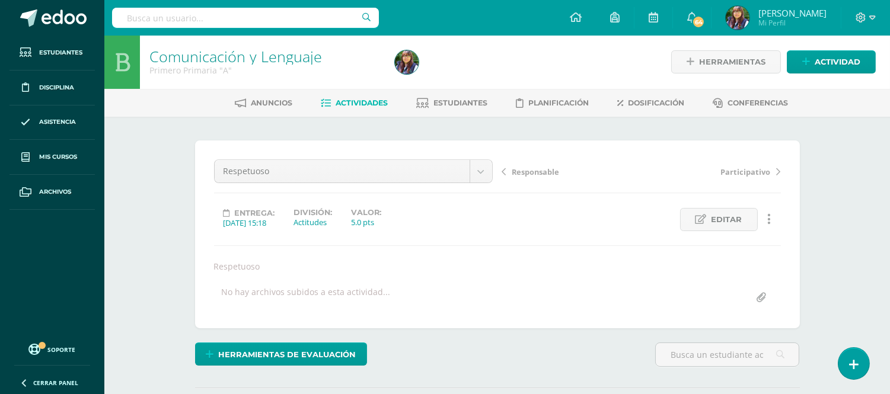
scroll to position [1, 0]
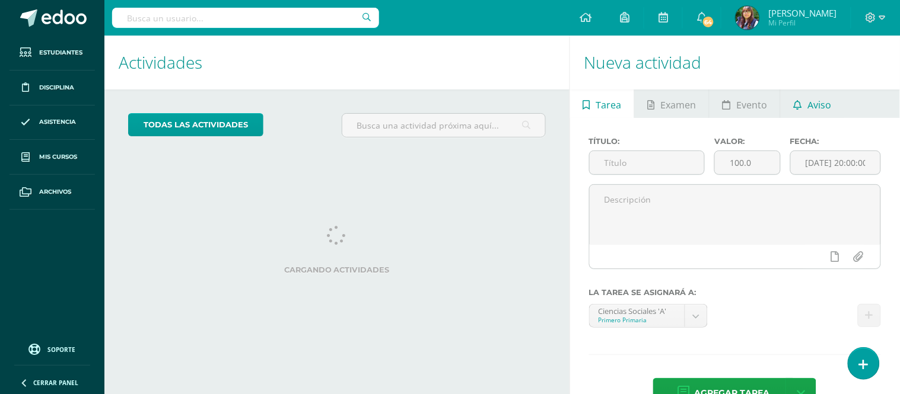
click at [794, 106] on icon at bounding box center [798, 104] width 8 height 9
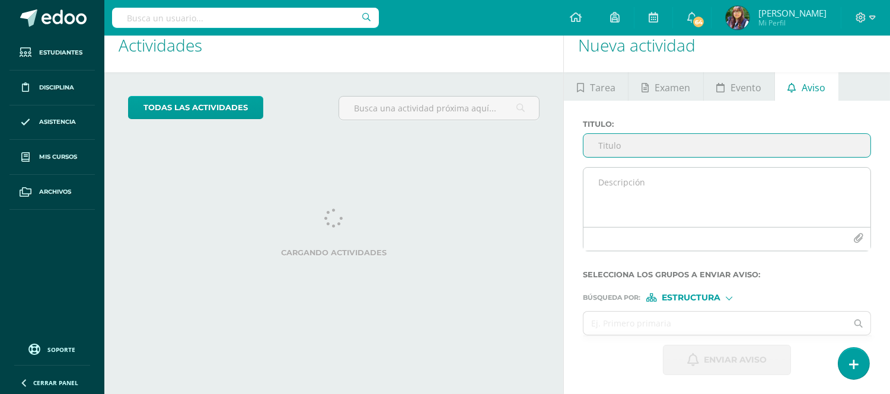
click at [629, 182] on textarea at bounding box center [727, 197] width 287 height 59
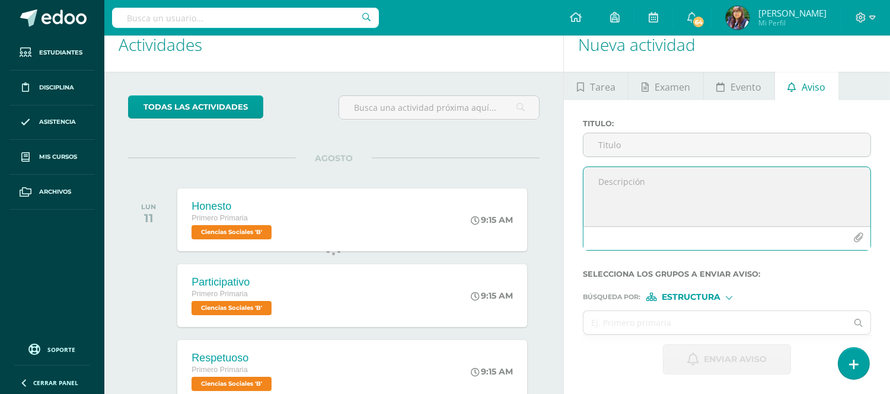
scroll to position [117, 0]
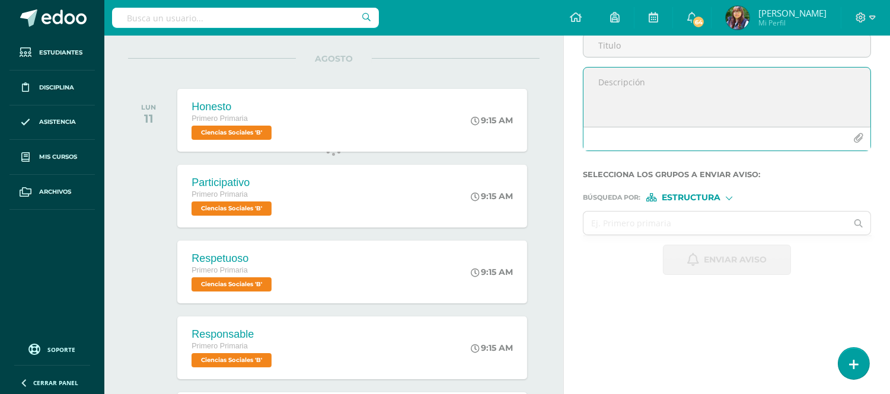
paste textarea "https://mkt.progrentis.com/talleres/"
type textarea "https://mkt.progrentis.com/talleres/"
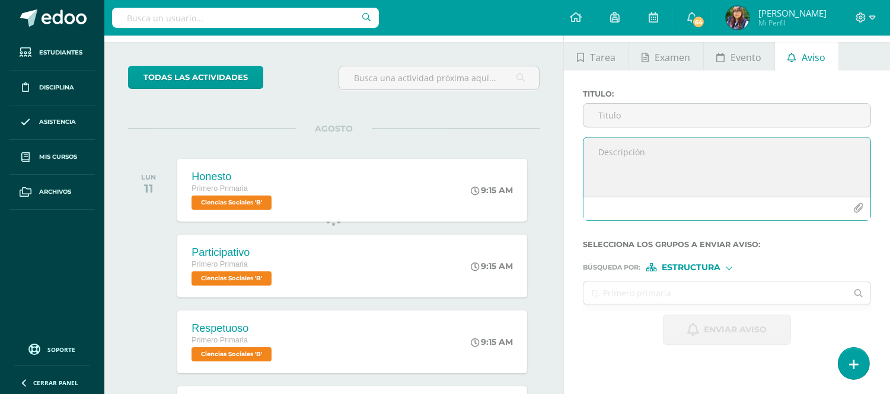
click at [623, 163] on textarea at bounding box center [727, 167] width 287 height 59
paste textarea "Estimados padres y alumnos: Adjunto encontrarán información para realizar la ac…"
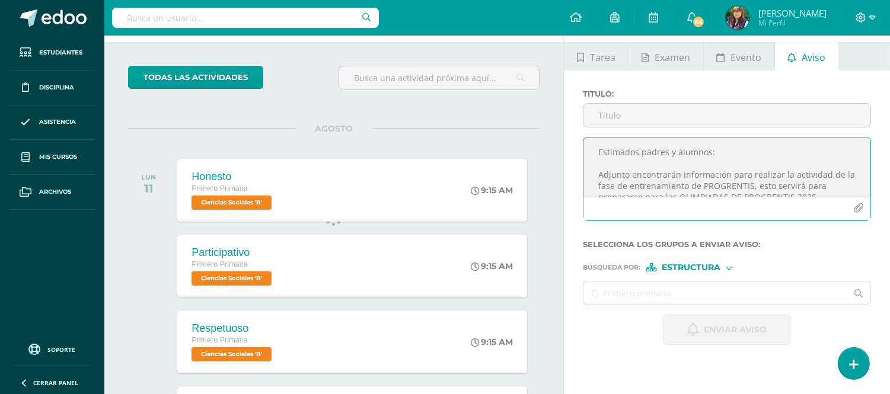
scroll to position [51, 0]
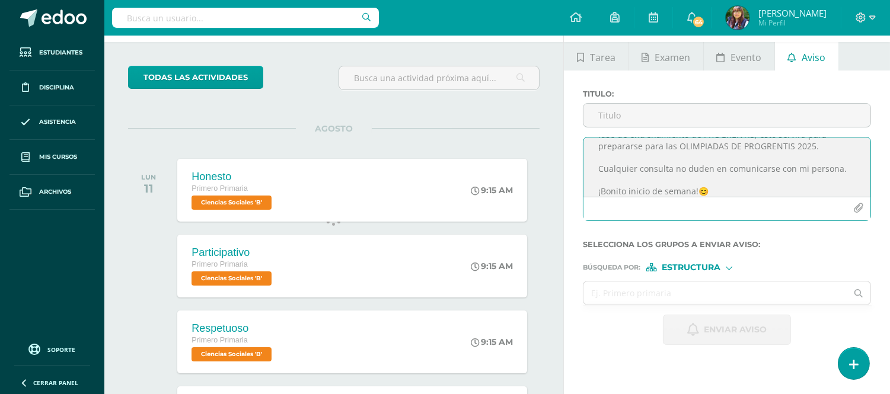
click at [839, 172] on textarea "Estimados padres y alumnos: Adjunto encontrarán información para realizar la ac…" at bounding box center [727, 167] width 287 height 59
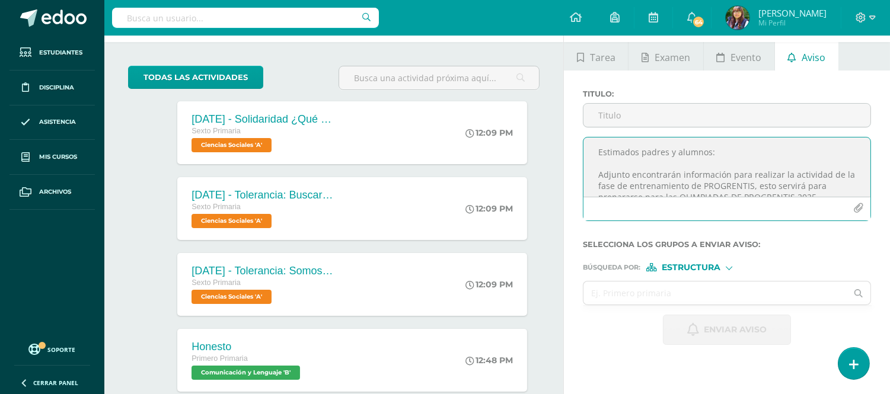
scroll to position [0, 0]
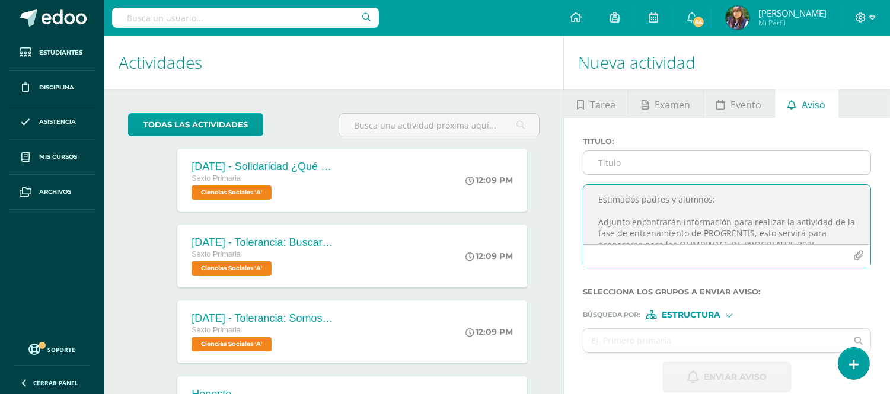
type textarea "Estimados padres y alumnos: Adjunto encontrarán información para realizar la ac…"
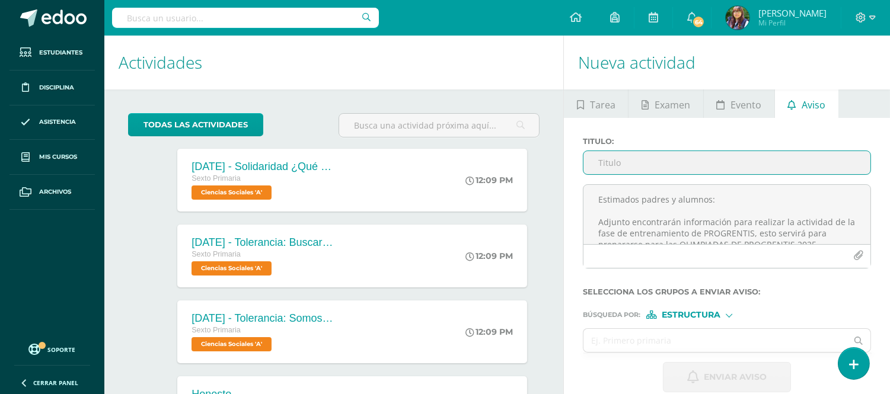
click at [665, 162] on input "Titulo :" at bounding box center [727, 162] width 287 height 23
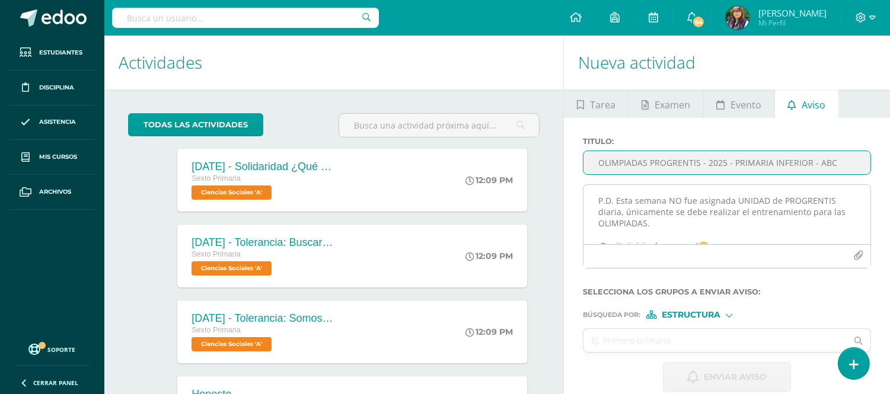
scroll to position [104, 0]
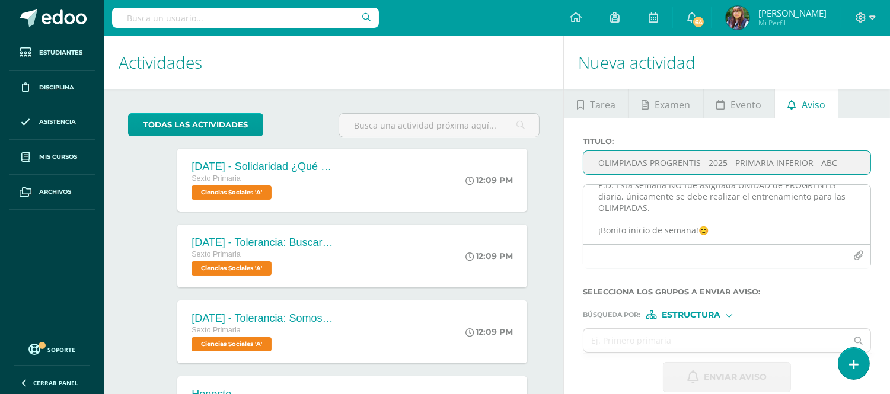
type input "OLIMPIADAS PROGRENTIS - 2025 - PRIMARIA INFERIOR - ABC"
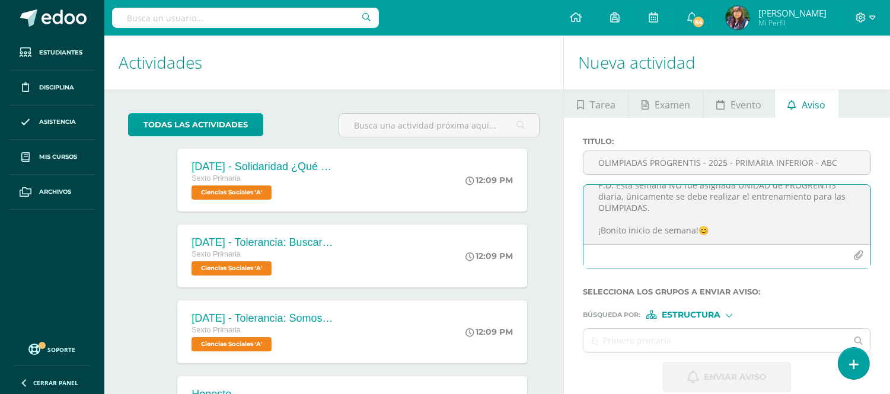
click at [855, 260] on icon "button" at bounding box center [859, 256] width 10 height 10
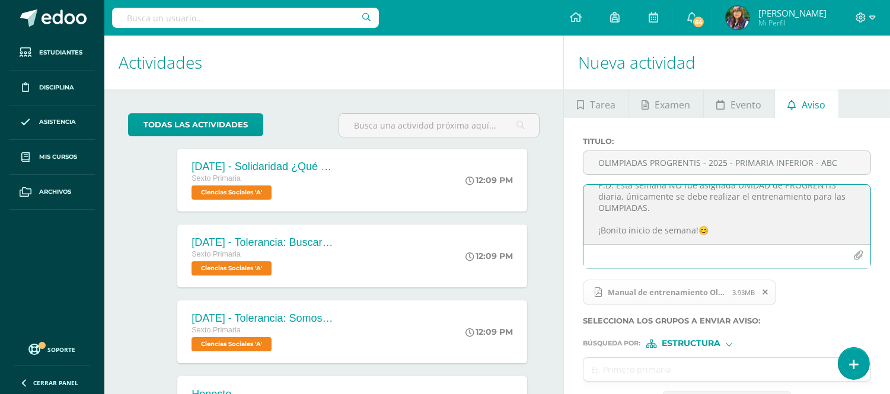
click at [653, 208] on textarea "Estimados padres y alumnos: Adjunto encontrarán información para realizar la ac…" at bounding box center [727, 214] width 287 height 59
paste textarea "https://mkt.progrentis.com/olimpiadagt/"
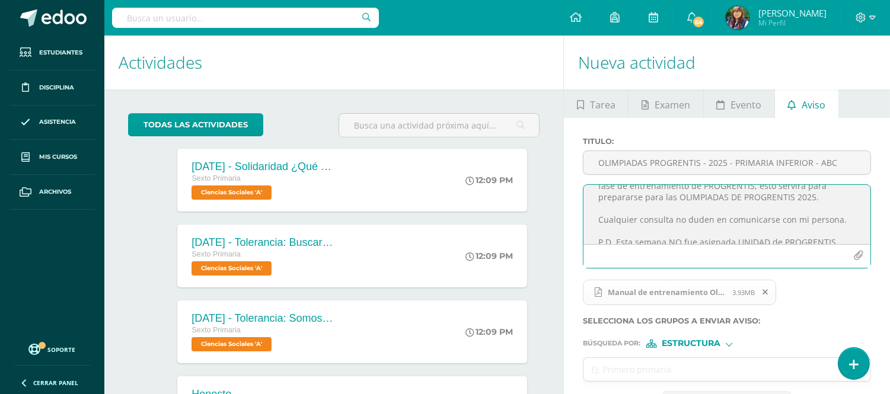
scroll to position [0, 0]
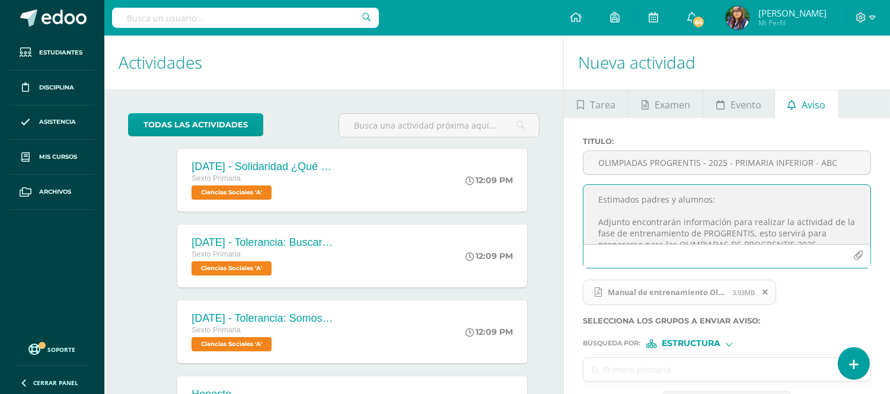
type textarea "Estimados padres y alumnos: Adjunto encontrarán información para realizar la ac…"
click at [678, 363] on input "text" at bounding box center [715, 369] width 263 height 23
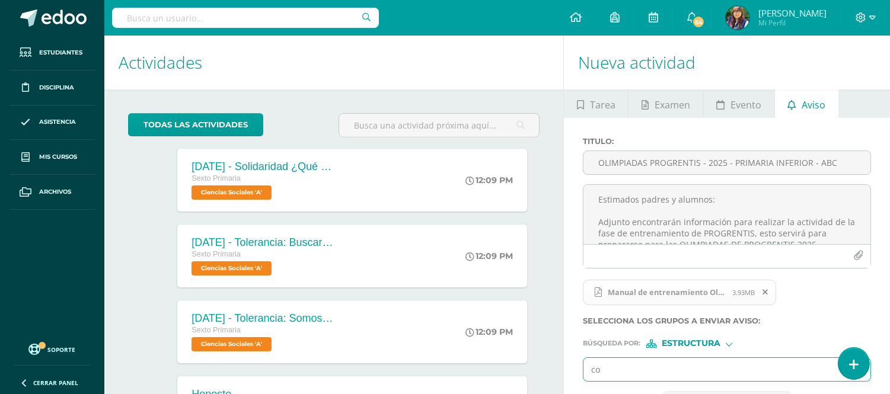
type input "c"
type input "primer"
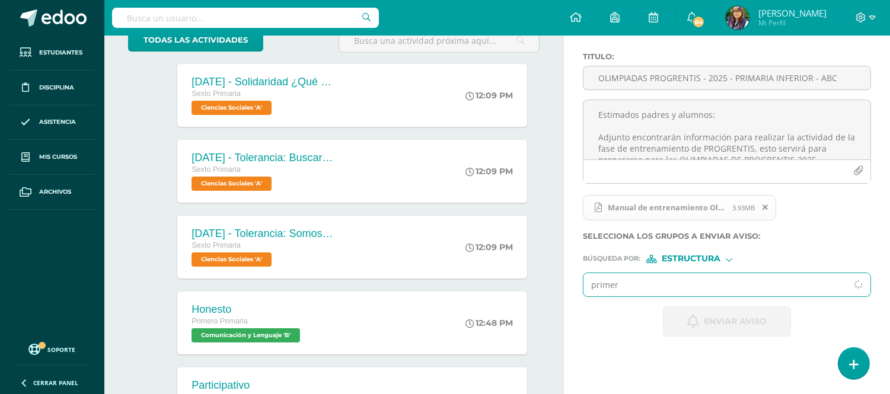
scroll to position [108, 0]
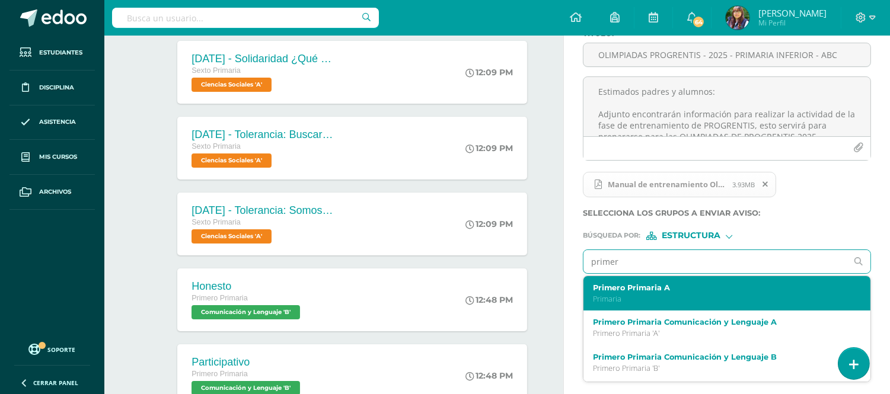
click at [641, 284] on label "Primero Primaria A" at bounding box center [721, 288] width 257 height 9
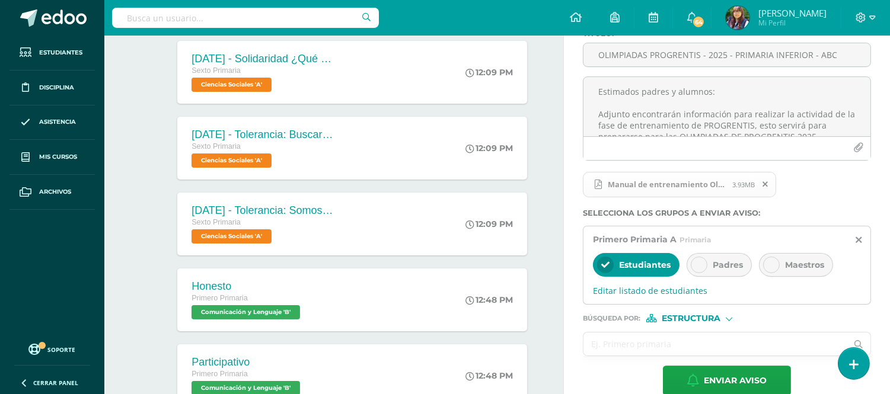
click at [650, 350] on input "text" at bounding box center [715, 344] width 263 height 23
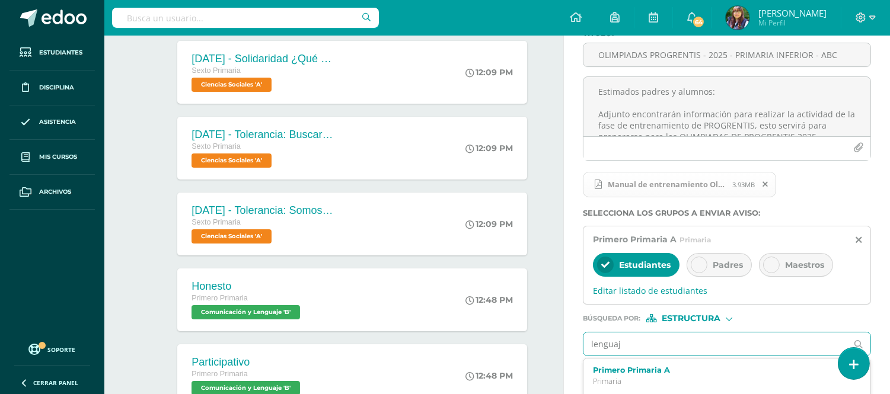
type input "lenguaje"
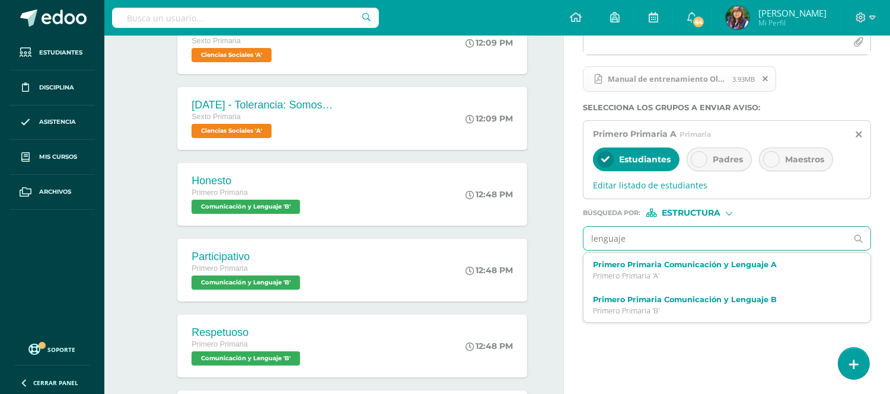
scroll to position [226, 0]
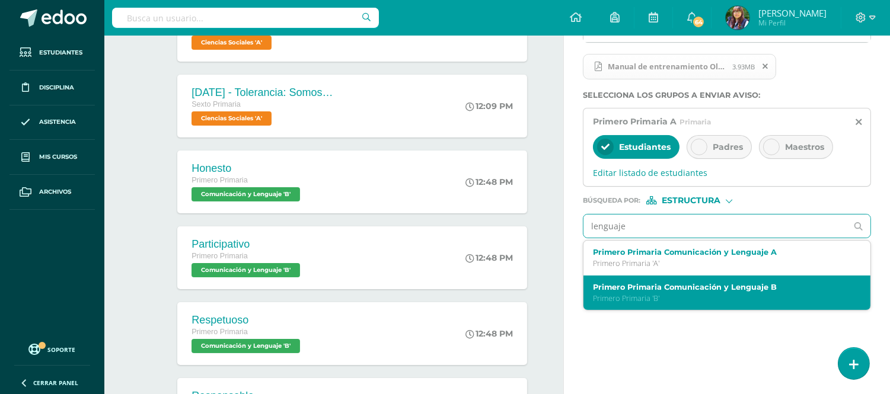
click at [656, 291] on label "Primero Primaria Comunicación y Lenguaje B" at bounding box center [721, 287] width 257 height 9
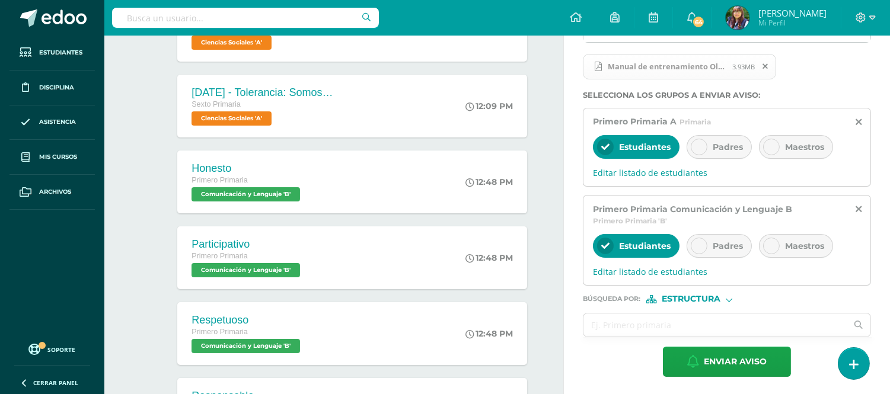
click at [708, 151] on div at bounding box center [699, 147] width 17 height 17
click at [731, 247] on span "Padres" at bounding box center [728, 246] width 30 height 11
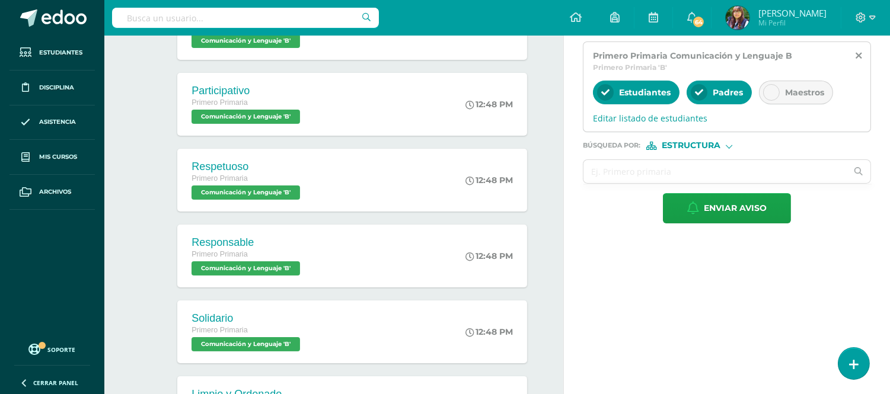
scroll to position [382, 0]
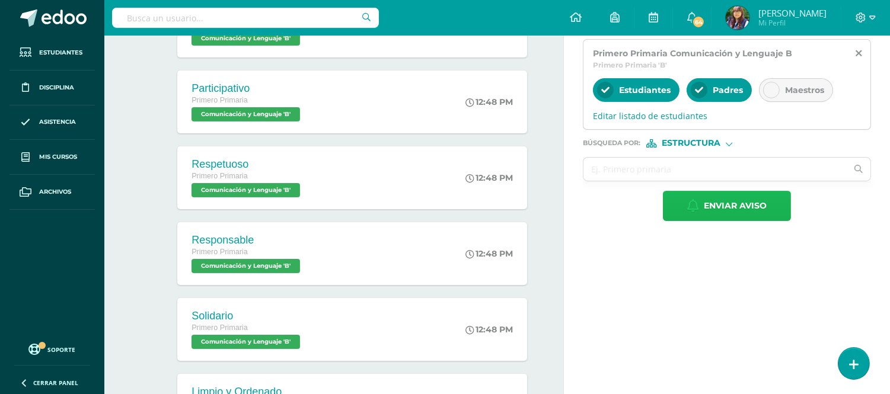
click at [722, 206] on span "Enviar aviso" at bounding box center [735, 206] width 63 height 29
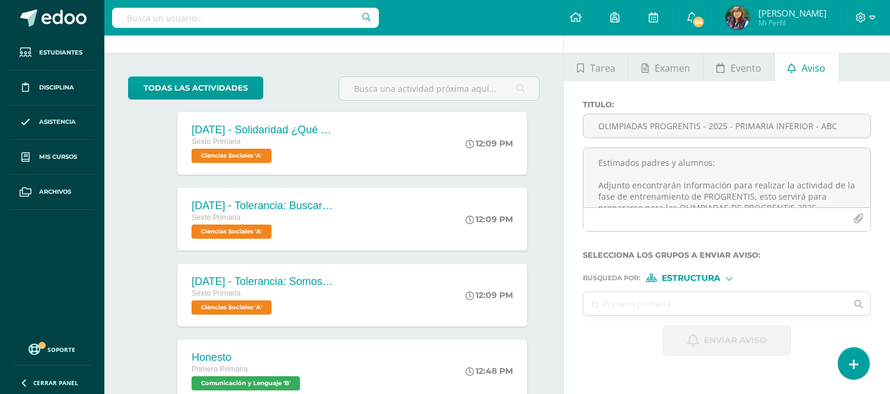
scroll to position [0, 0]
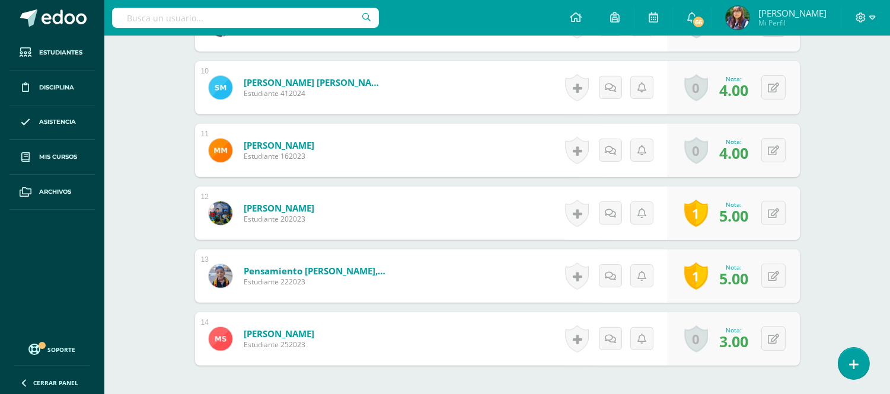
scroll to position [1035, 0]
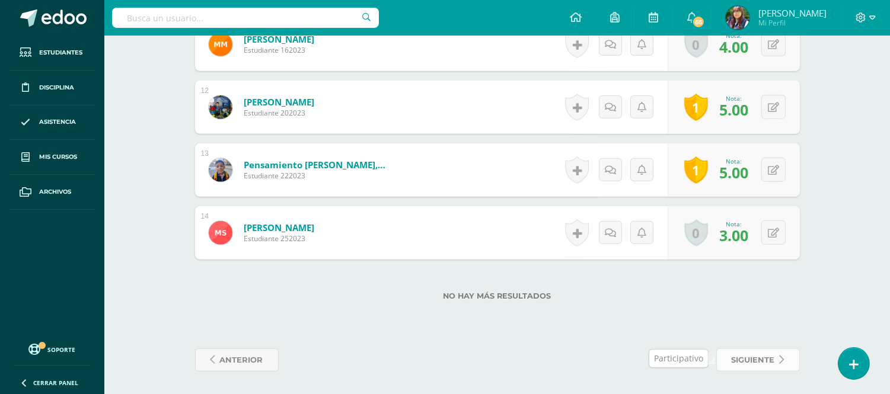
click at [743, 364] on span "siguiente" at bounding box center [753, 360] width 43 height 22
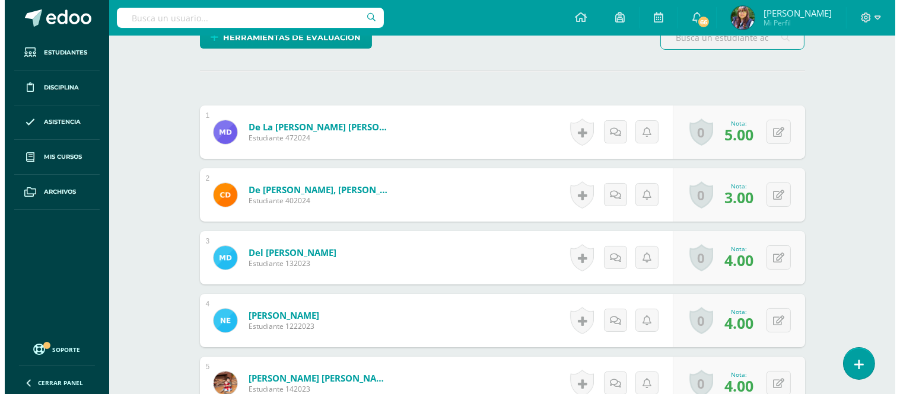
scroll to position [319, 0]
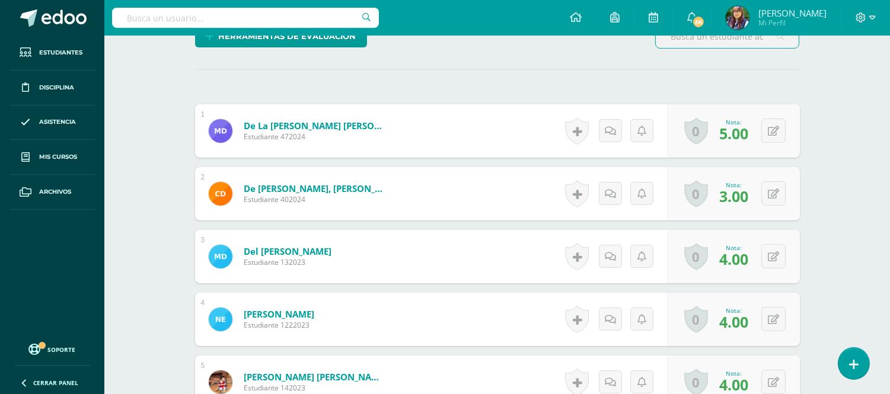
click at [578, 131] on link at bounding box center [577, 130] width 24 height 27
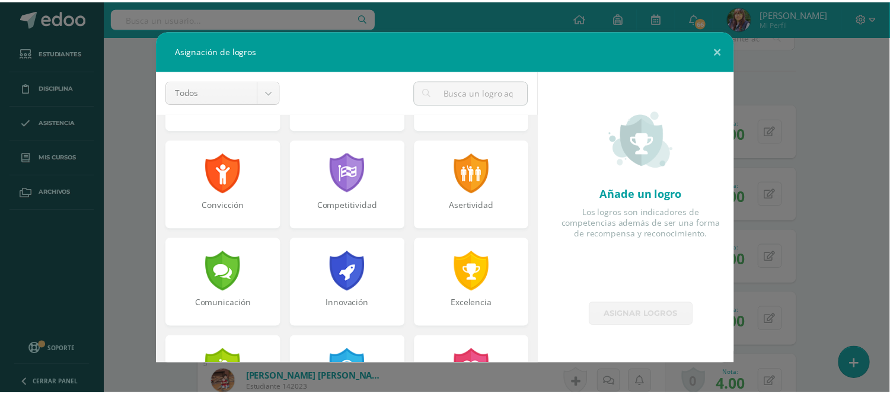
scroll to position [177, 0]
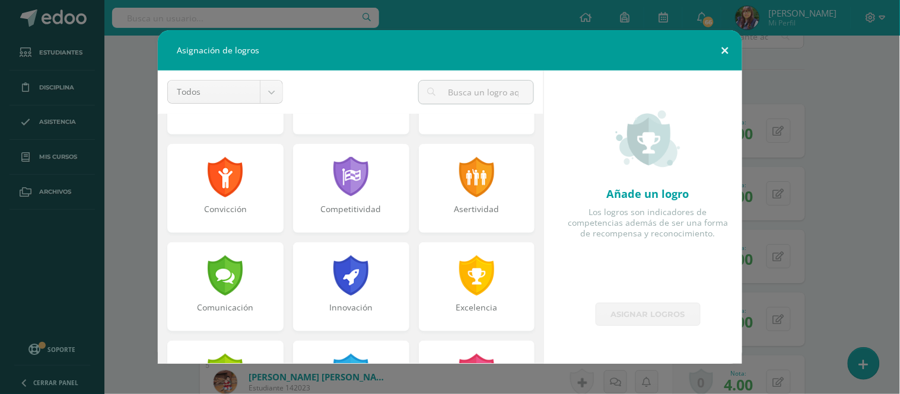
click at [724, 55] on button at bounding box center [725, 50] width 34 height 40
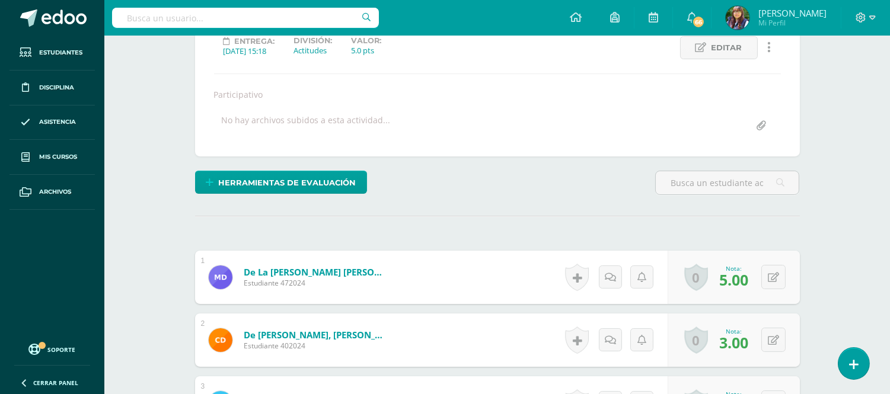
scroll to position [173, 0]
click at [575, 273] on link at bounding box center [577, 276] width 24 height 27
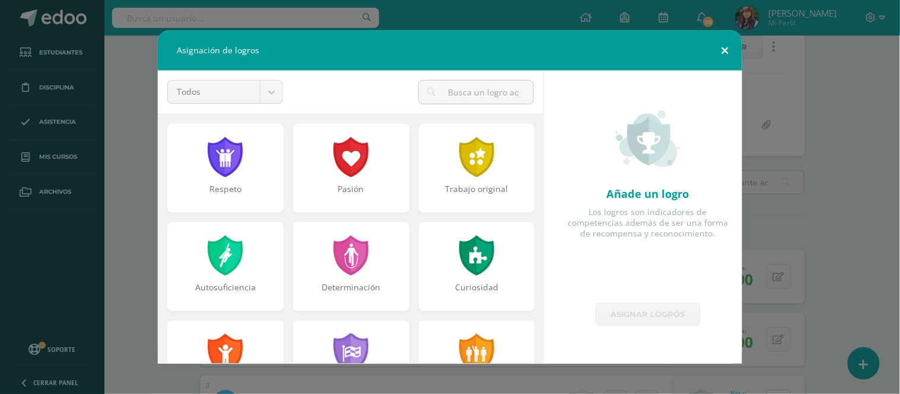
click at [730, 52] on button at bounding box center [725, 50] width 34 height 40
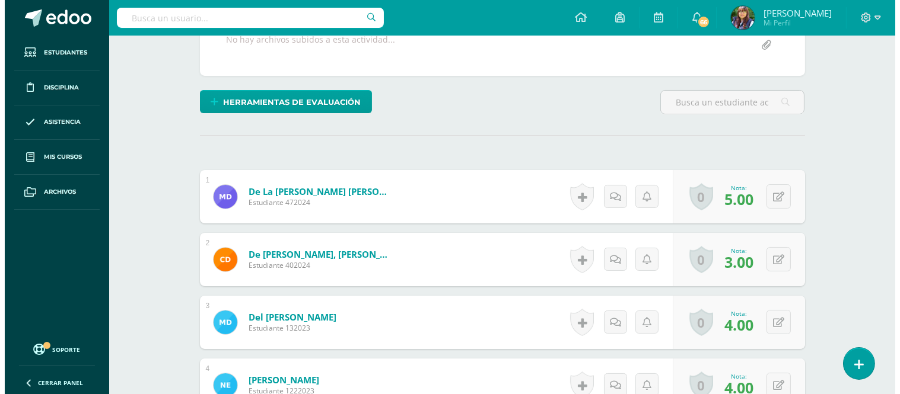
scroll to position [254, 0]
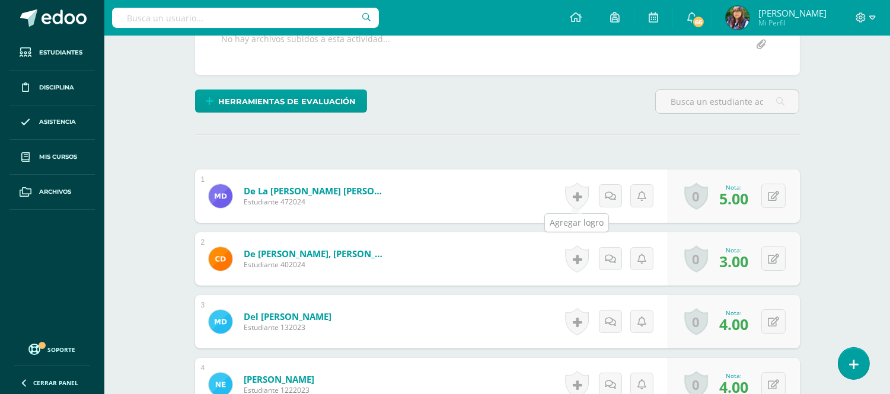
click at [572, 199] on link at bounding box center [577, 196] width 24 height 27
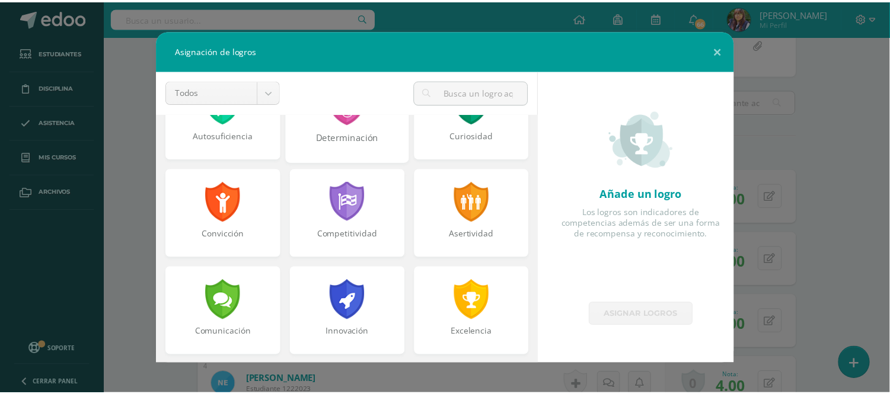
scroll to position [151, 0]
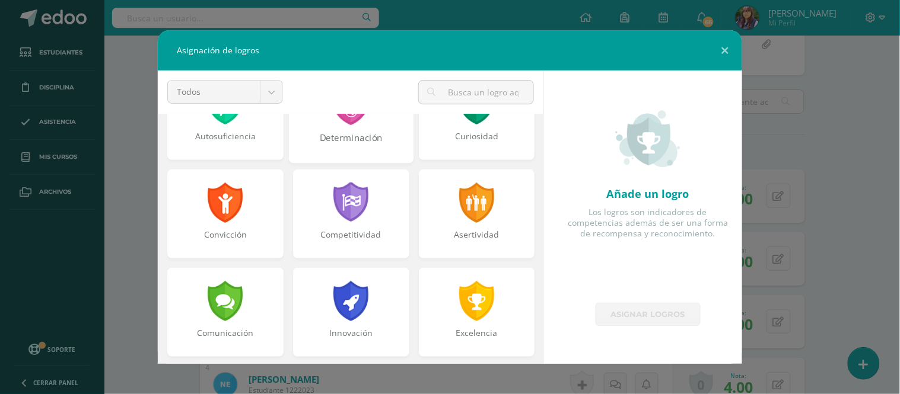
click at [320, 226] on div "Competitividad" at bounding box center [351, 214] width 116 height 89
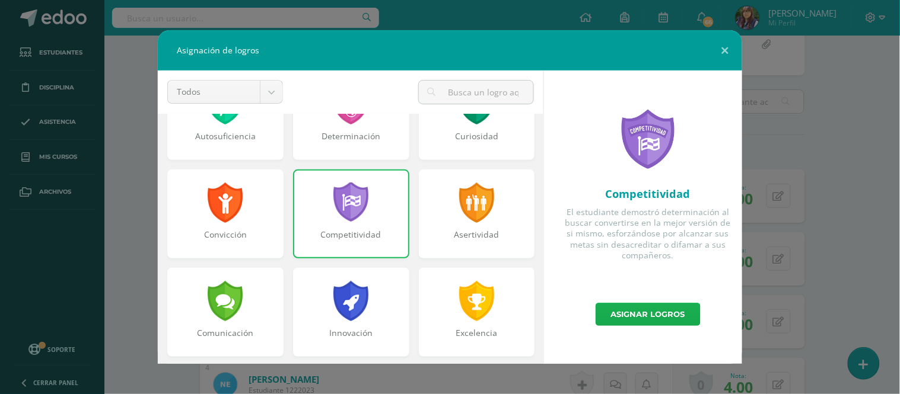
click at [642, 315] on link "Asignar logros" at bounding box center [648, 314] width 105 height 23
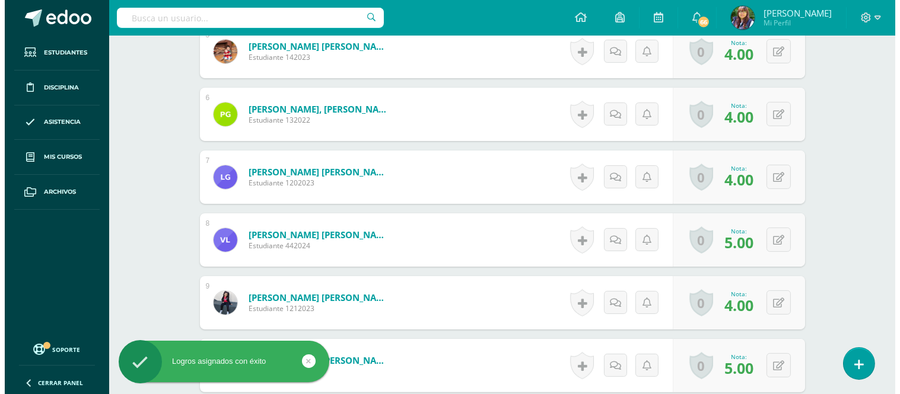
scroll to position [653, 0]
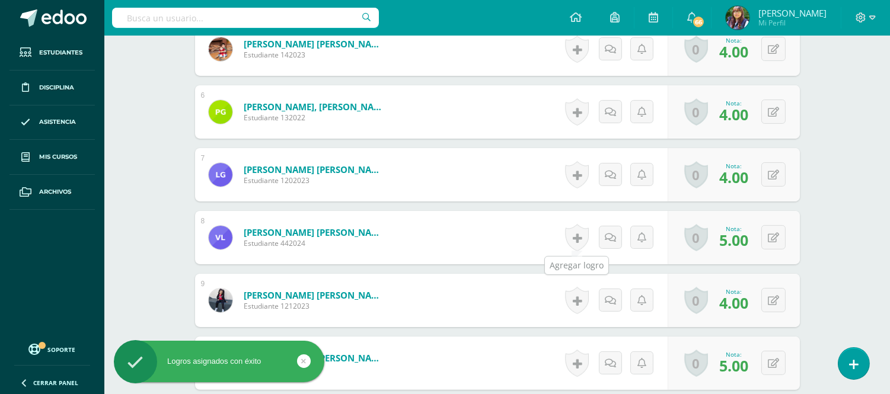
click at [581, 241] on link at bounding box center [577, 237] width 24 height 27
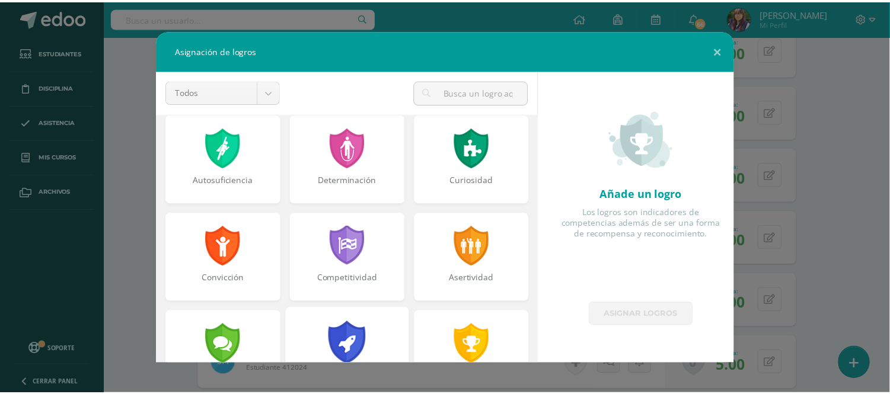
scroll to position [107, 0]
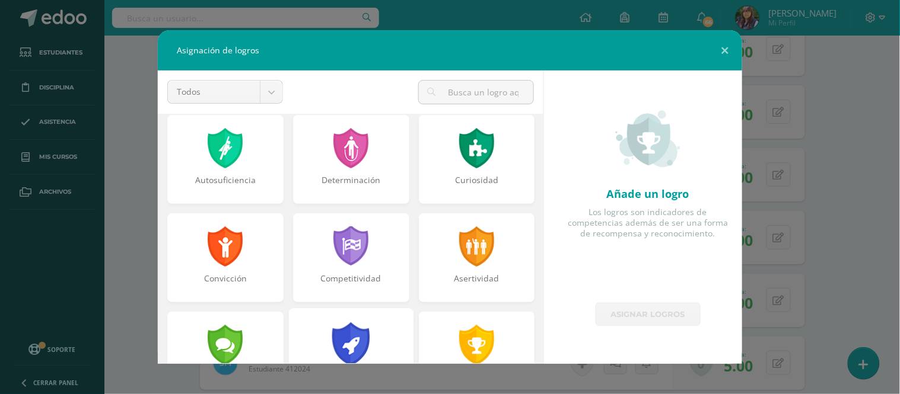
click at [335, 294] on div "Competitividad" at bounding box center [351, 285] width 114 height 24
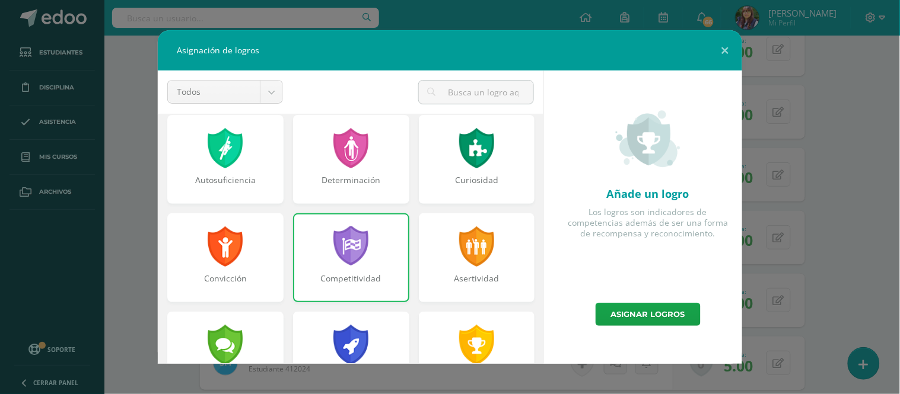
click at [364, 262] on div at bounding box center [351, 247] width 38 height 40
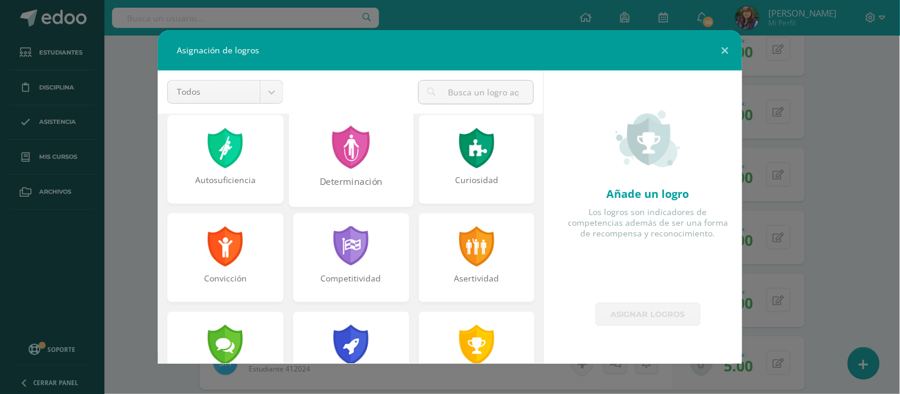
click at [365, 167] on div at bounding box center [350, 147] width 41 height 43
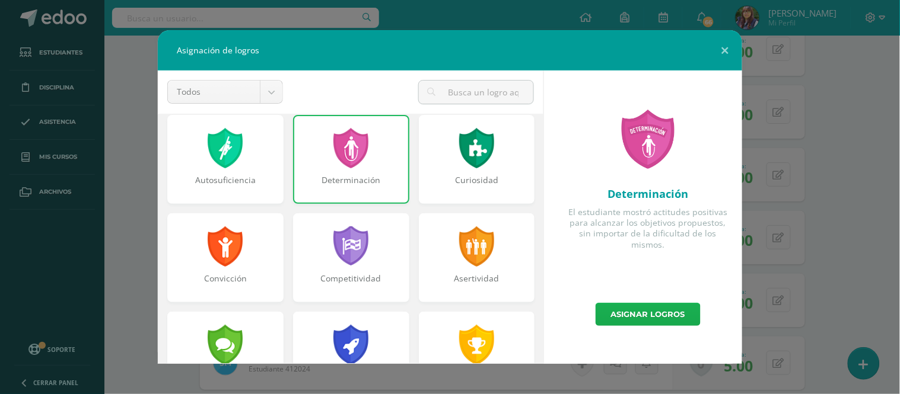
click at [650, 324] on link "Asignar logros" at bounding box center [648, 314] width 105 height 23
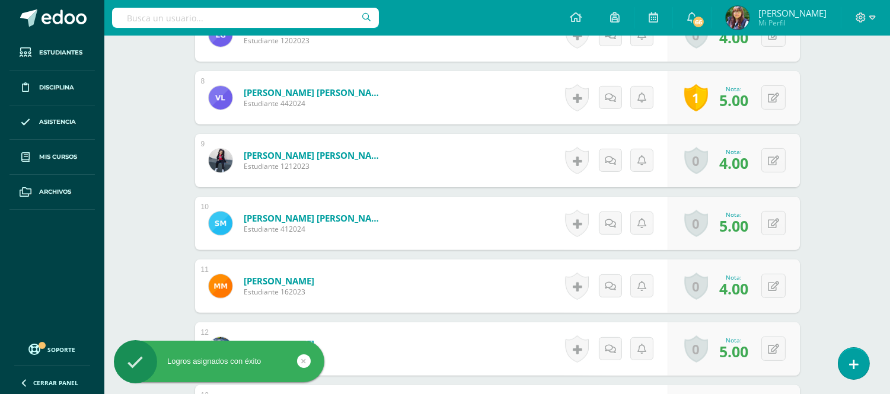
scroll to position [799, 0]
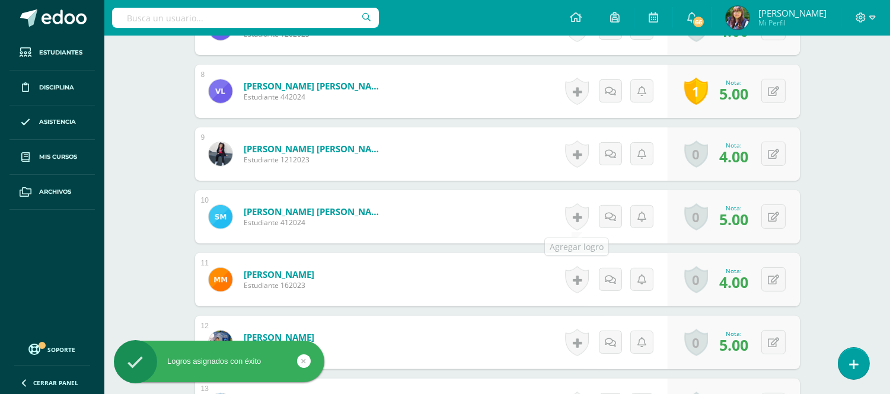
click at [573, 221] on link at bounding box center [577, 216] width 24 height 27
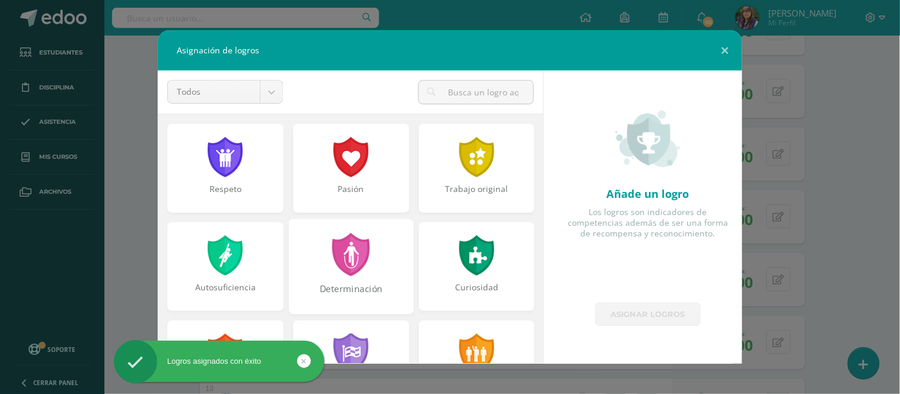
click at [343, 259] on div at bounding box center [350, 254] width 41 height 43
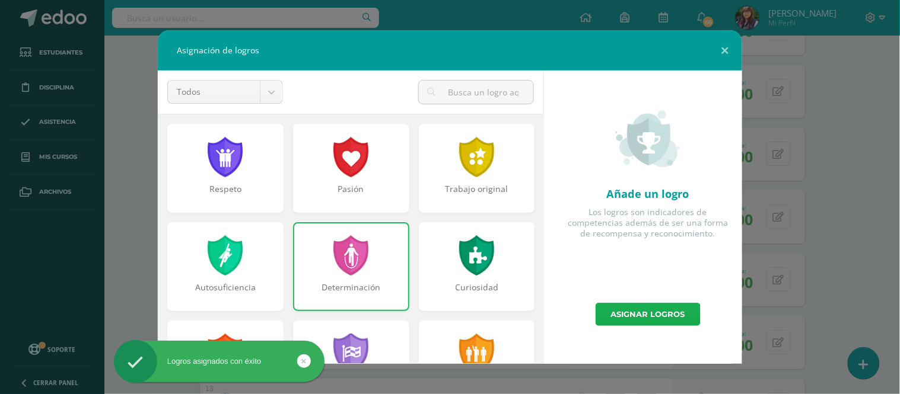
click at [619, 308] on link "Asignar logros" at bounding box center [648, 314] width 105 height 23
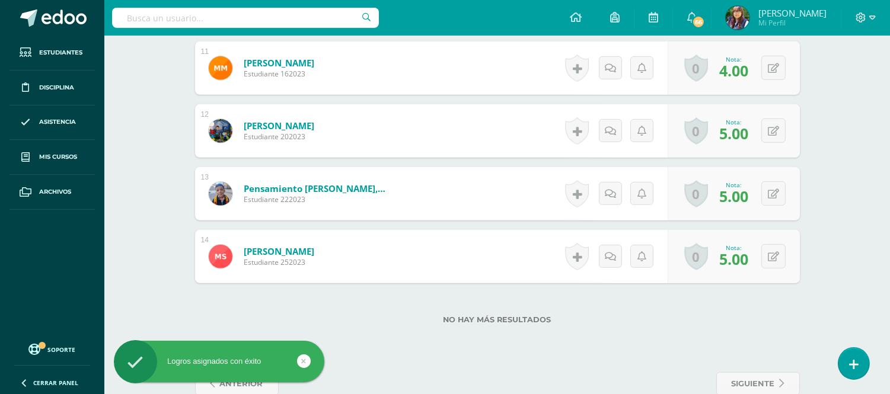
scroll to position [1012, 0]
click at [574, 196] on link at bounding box center [577, 192] width 24 height 27
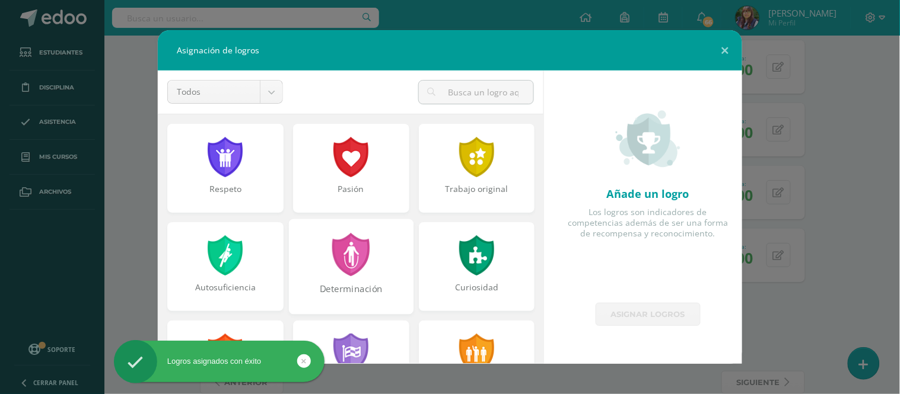
click at [348, 260] on div at bounding box center [350, 254] width 41 height 43
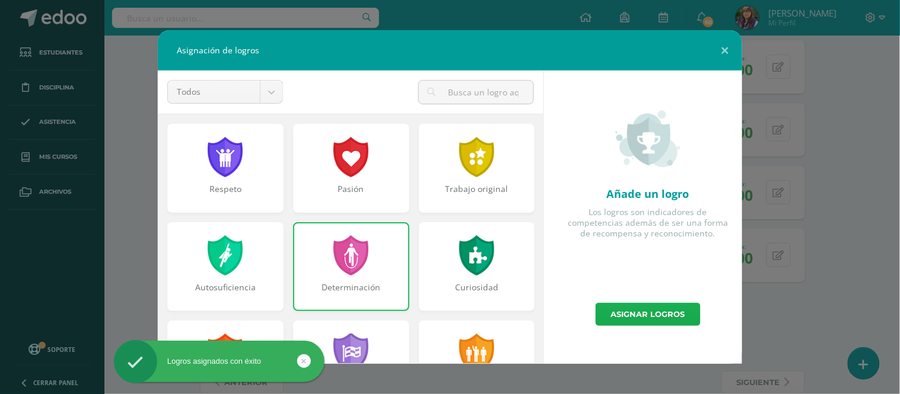
click at [629, 306] on link "Asignar logros" at bounding box center [648, 314] width 105 height 23
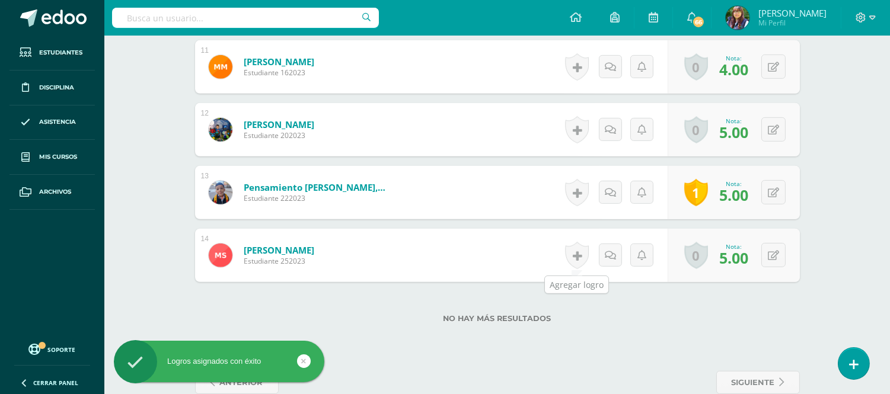
click at [581, 250] on link at bounding box center [577, 255] width 24 height 27
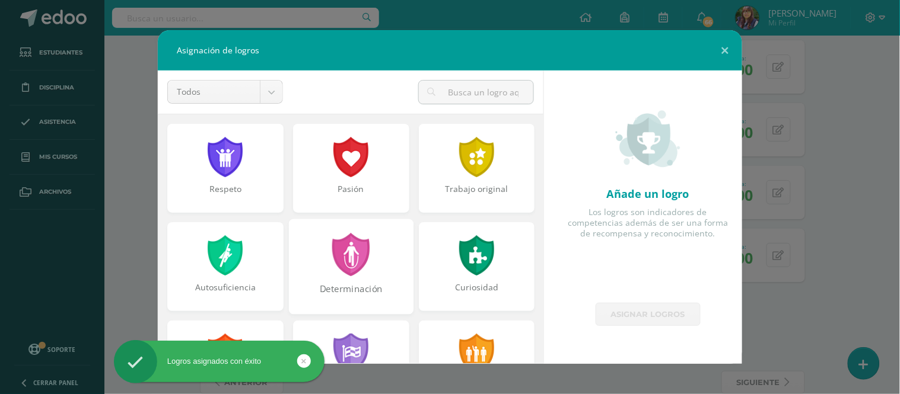
click at [316, 260] on div "Determinación" at bounding box center [350, 267] width 125 height 96
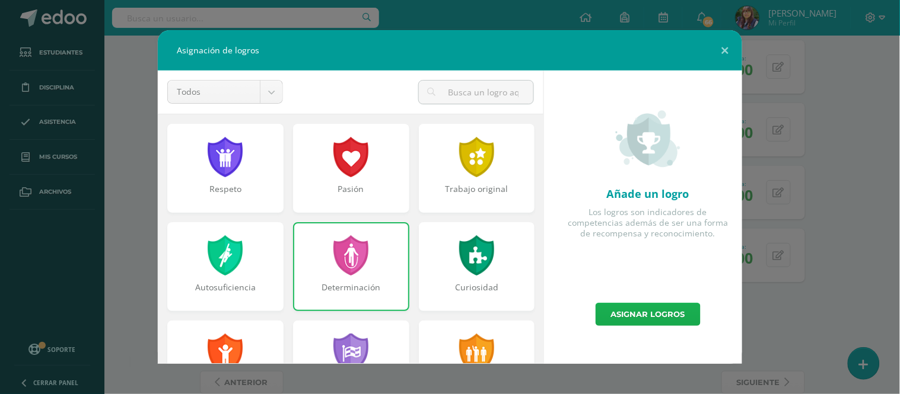
click at [612, 306] on link "Asignar logros" at bounding box center [648, 314] width 105 height 23
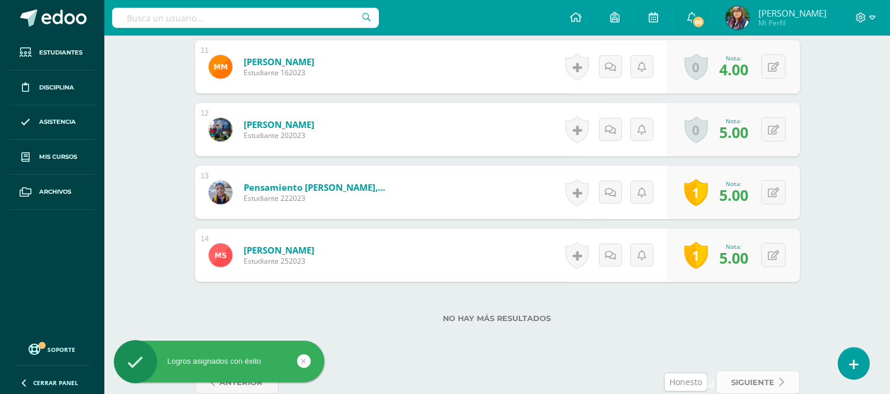
click at [749, 380] on span "siguiente" at bounding box center [753, 383] width 43 height 22
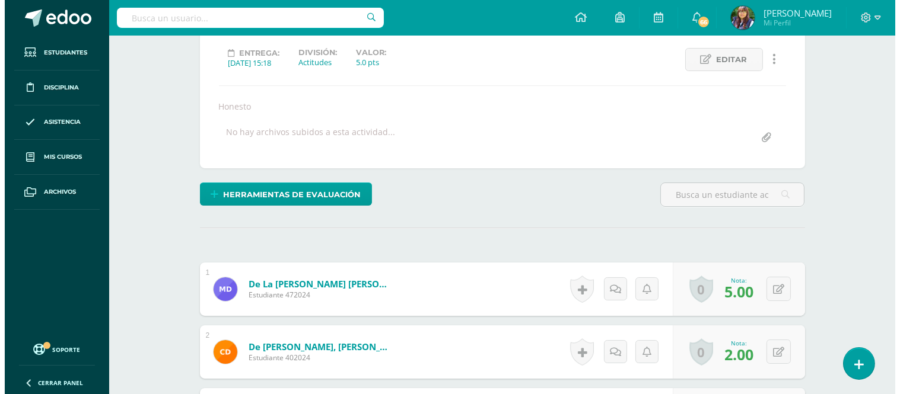
scroll to position [161, 0]
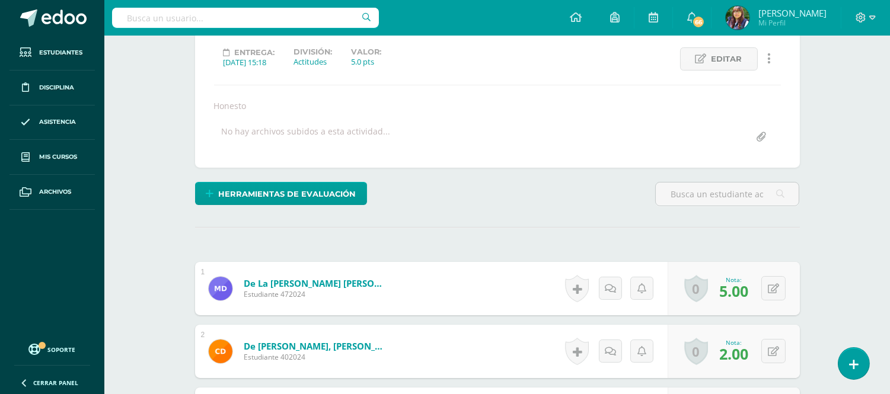
click at [581, 287] on link at bounding box center [577, 288] width 24 height 27
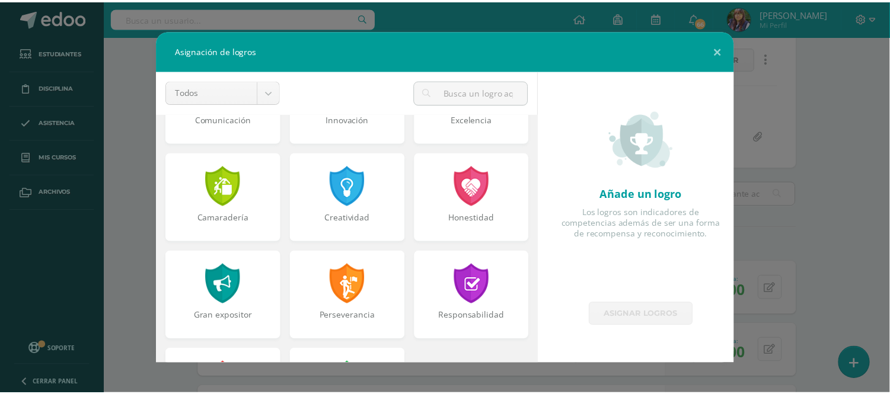
scroll to position [366, 0]
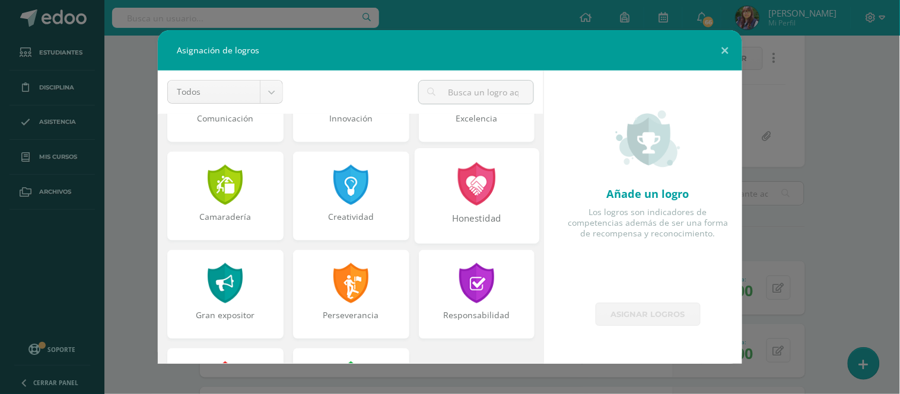
click at [454, 212] on div "Honestidad" at bounding box center [476, 225] width 122 height 26
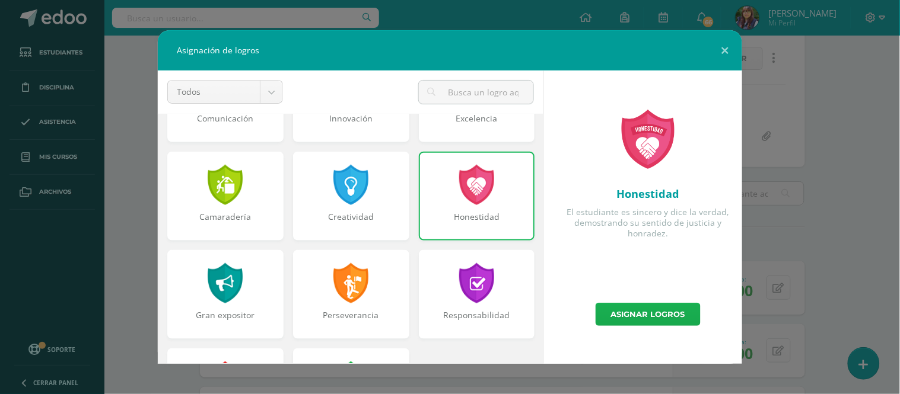
click at [619, 307] on link "Asignar logros" at bounding box center [648, 314] width 105 height 23
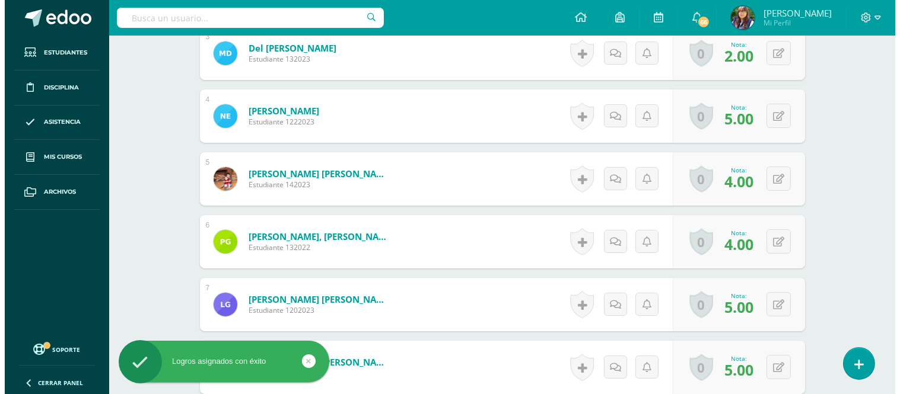
scroll to position [523, 0]
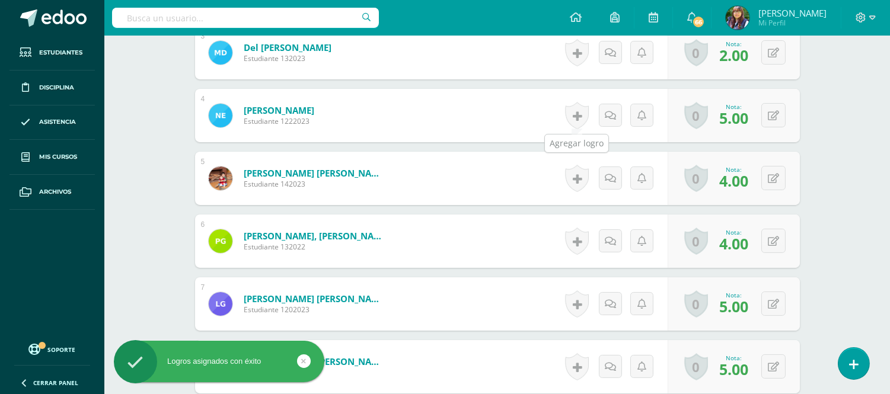
click at [581, 117] on link at bounding box center [577, 115] width 24 height 27
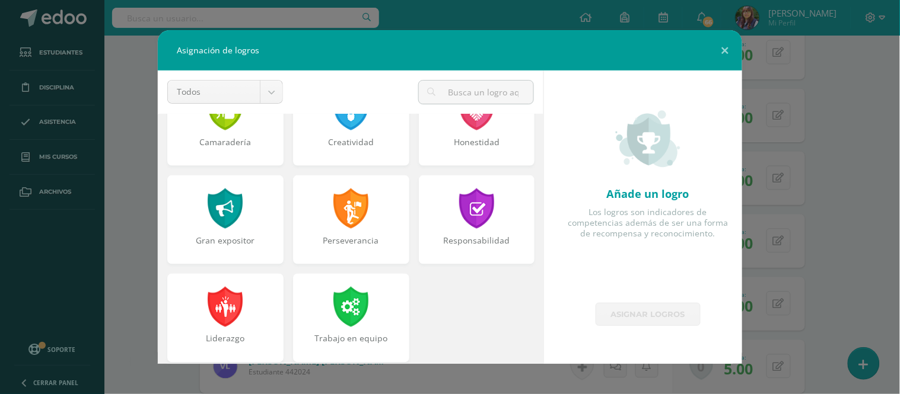
scroll to position [449, 0]
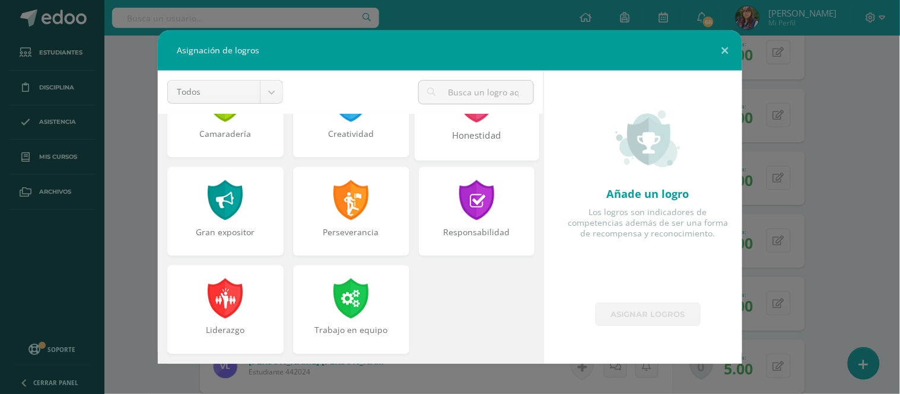
click at [467, 143] on div "Honestidad" at bounding box center [476, 142] width 122 height 26
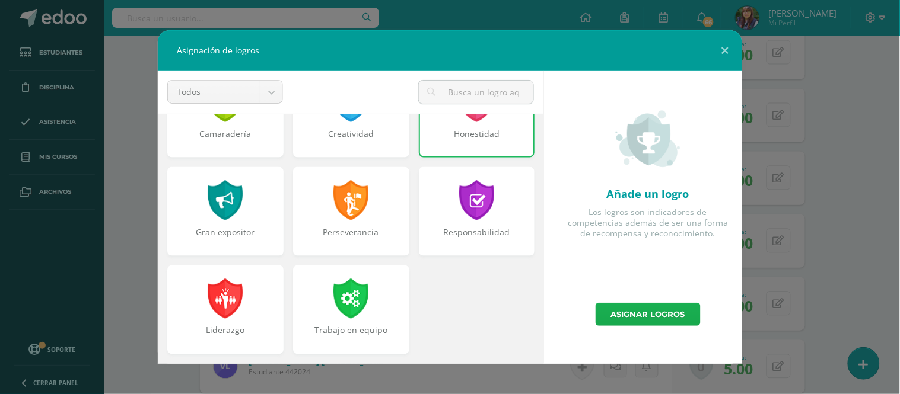
click at [679, 318] on link "Asignar logros" at bounding box center [648, 314] width 105 height 23
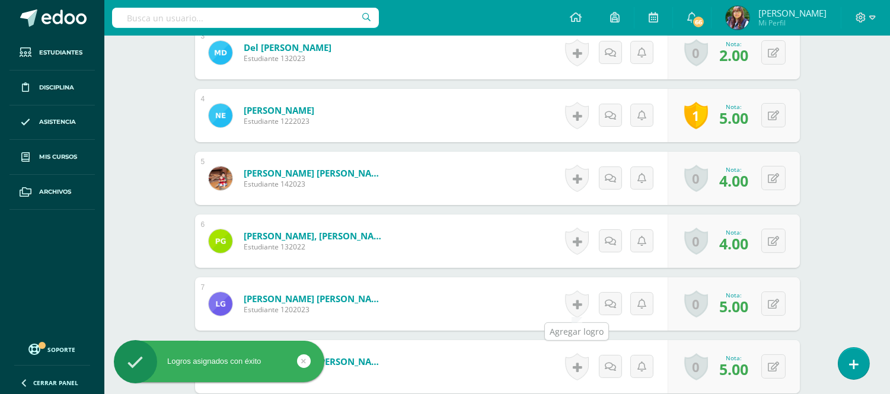
click at [580, 301] on link at bounding box center [577, 304] width 24 height 27
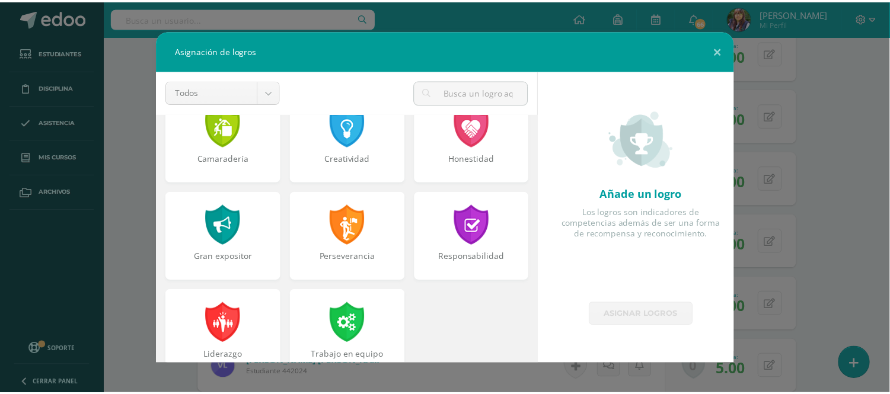
scroll to position [429, 0]
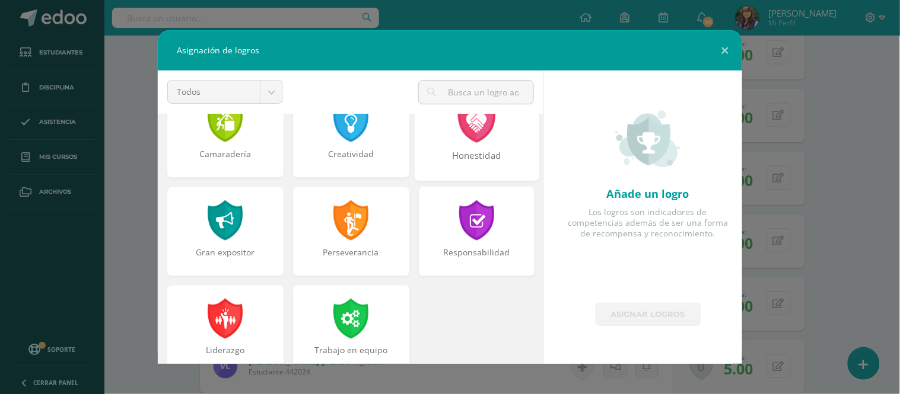
click at [456, 168] on div "Honestidad" at bounding box center [476, 162] width 122 height 26
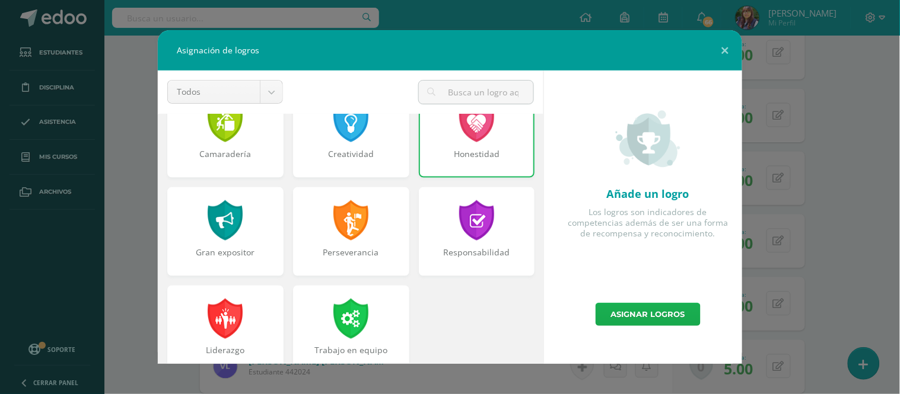
click at [618, 313] on link "Asignar logros" at bounding box center [648, 314] width 105 height 23
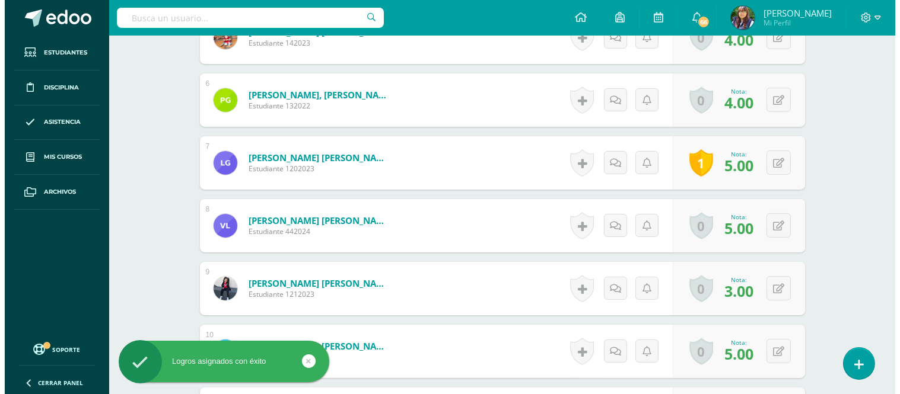
scroll to position [665, 0]
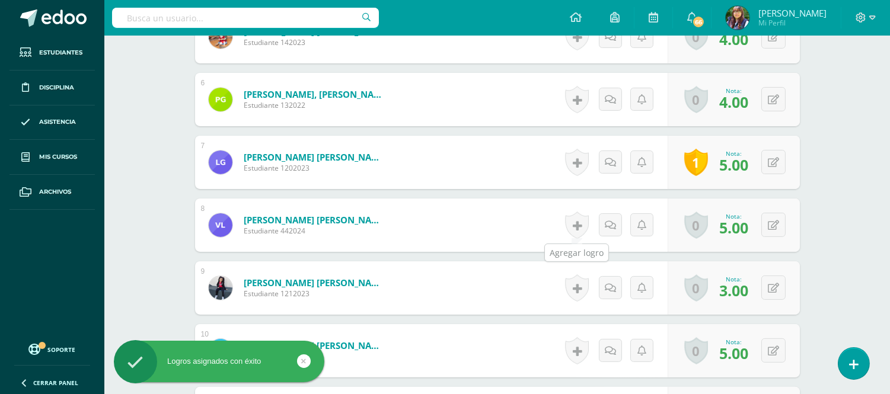
click at [578, 221] on link at bounding box center [577, 225] width 24 height 27
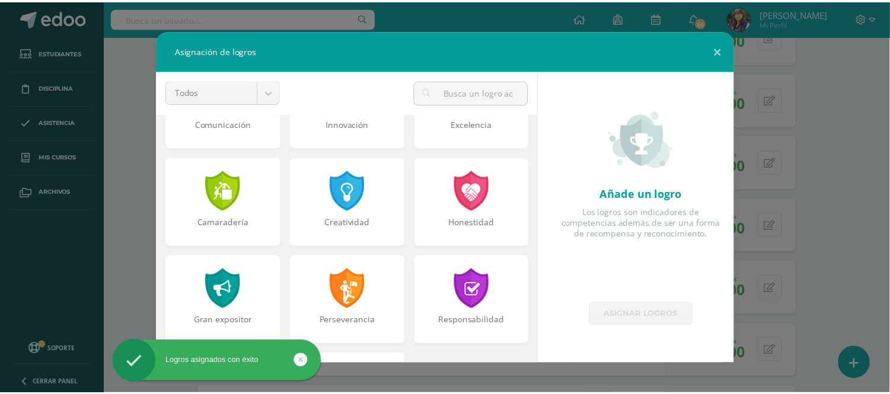
scroll to position [364, 0]
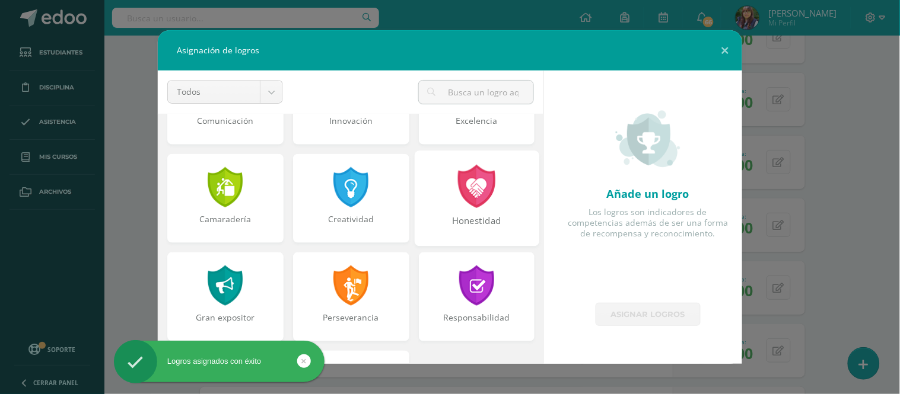
click at [469, 240] on div "Honestidad" at bounding box center [476, 199] width 125 height 96
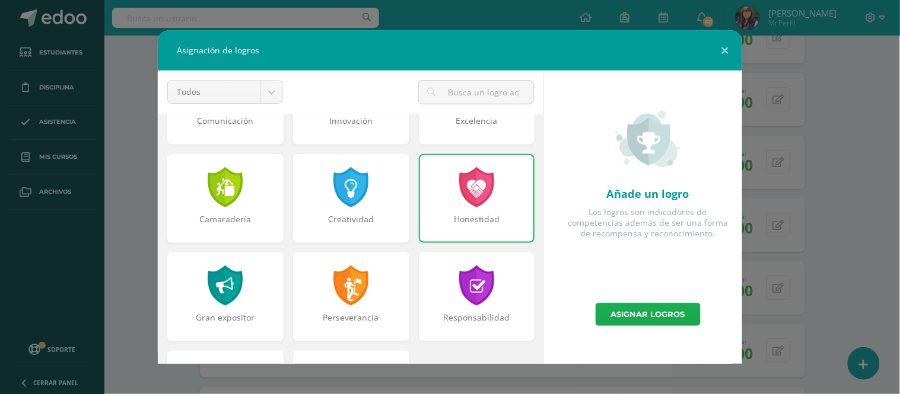
click at [622, 310] on link "Asignar logros" at bounding box center [648, 314] width 105 height 23
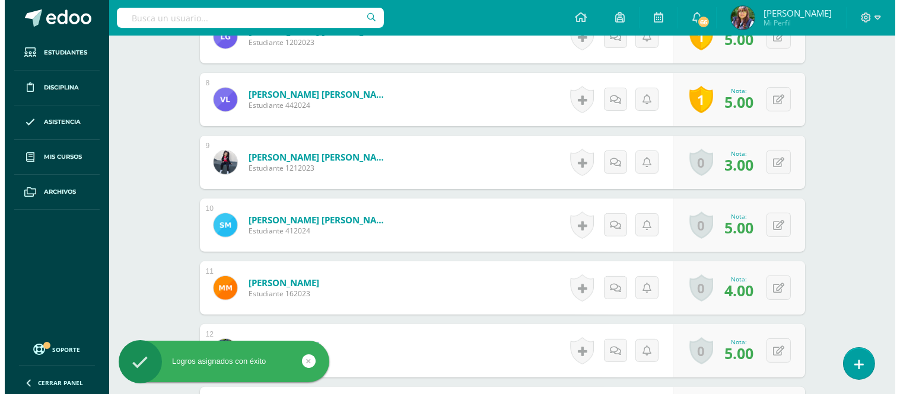
scroll to position [821, 0]
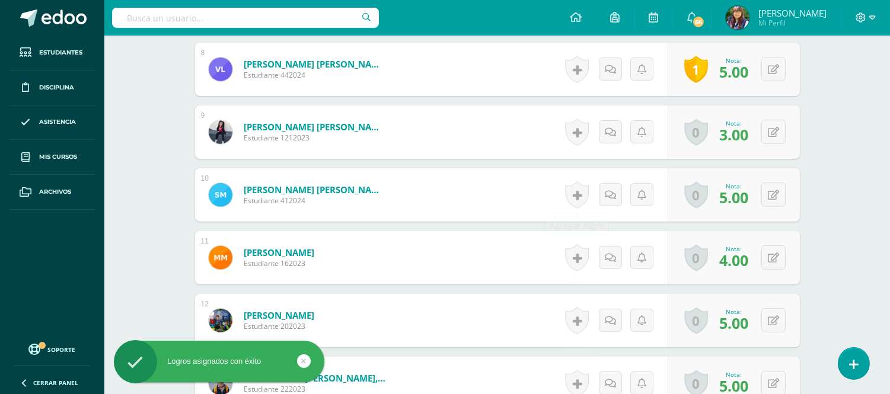
click at [580, 193] on link at bounding box center [577, 195] width 24 height 27
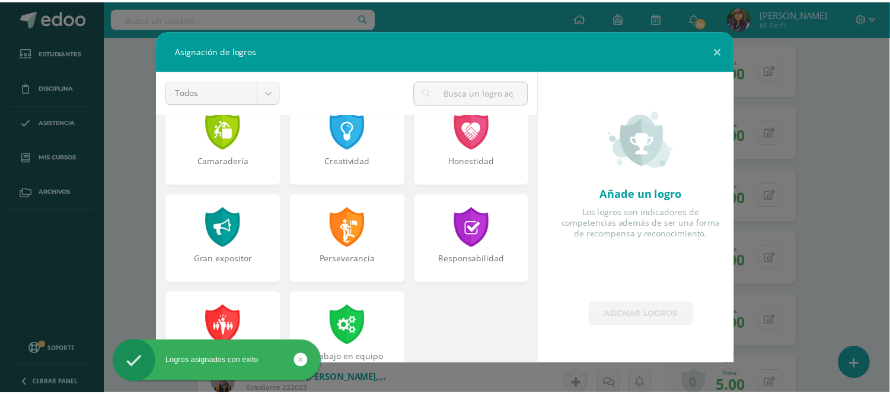
scroll to position [434, 0]
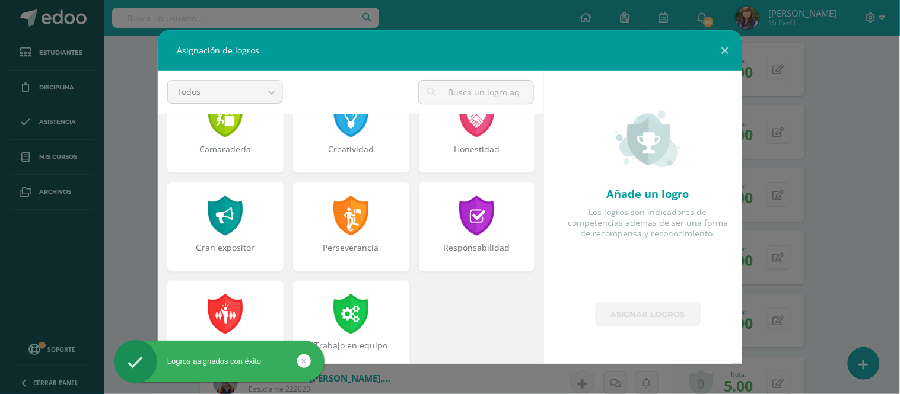
click at [476, 178] on div "Honestidad" at bounding box center [477, 133] width 126 height 98
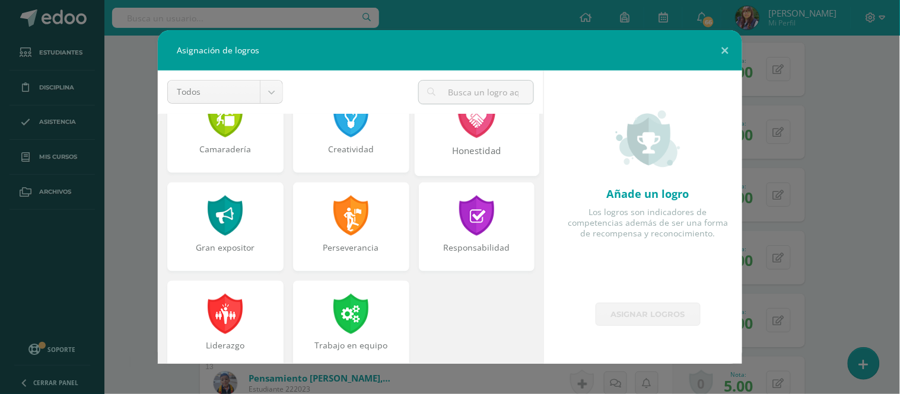
click at [476, 169] on div "Honestidad" at bounding box center [476, 129] width 125 height 96
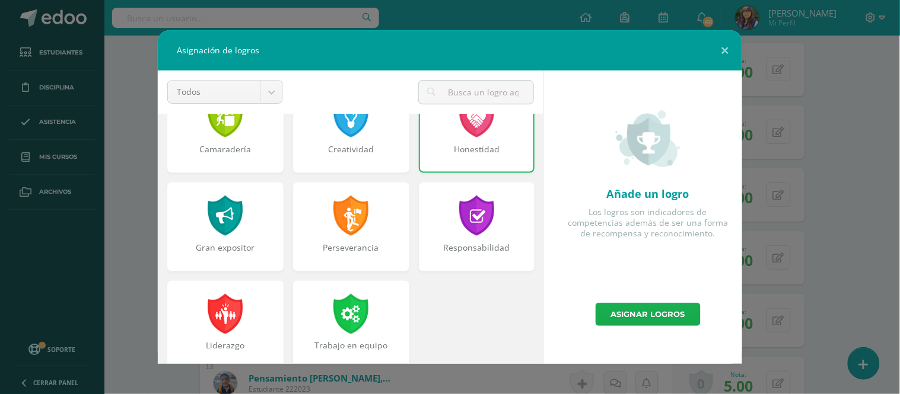
click at [625, 307] on link "Asignar logros" at bounding box center [648, 314] width 105 height 23
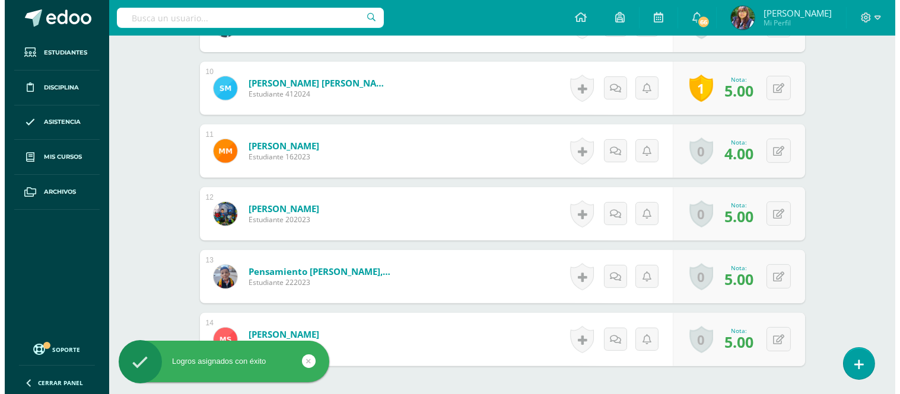
scroll to position [928, 0]
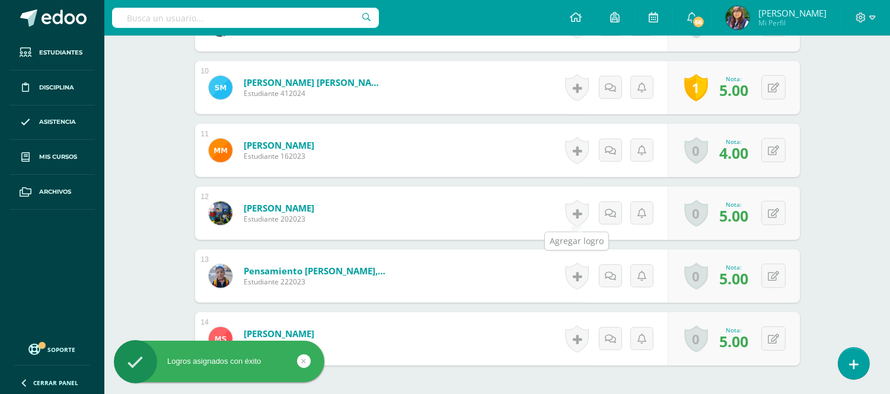
click at [583, 214] on link at bounding box center [577, 213] width 24 height 27
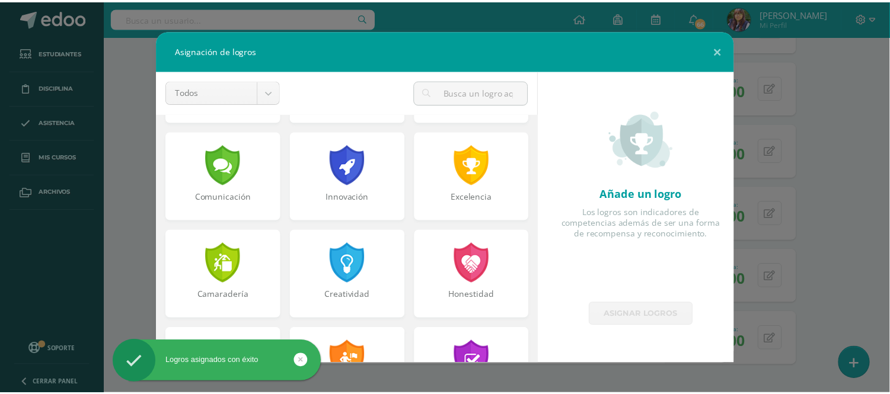
scroll to position [294, 0]
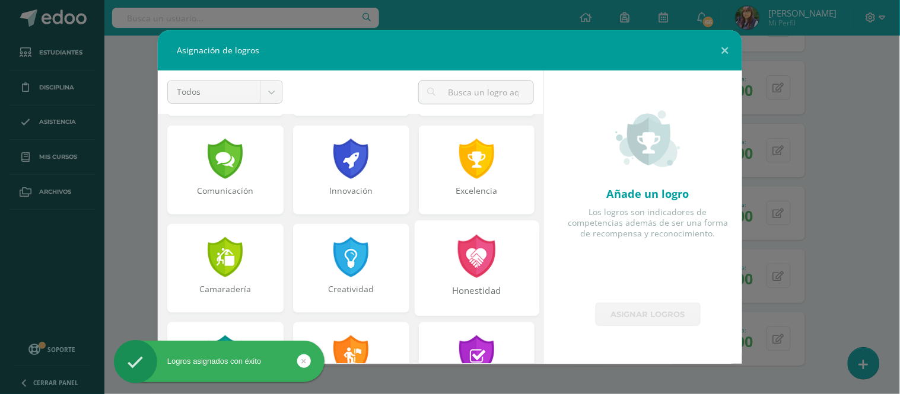
click at [478, 257] on div at bounding box center [476, 256] width 41 height 43
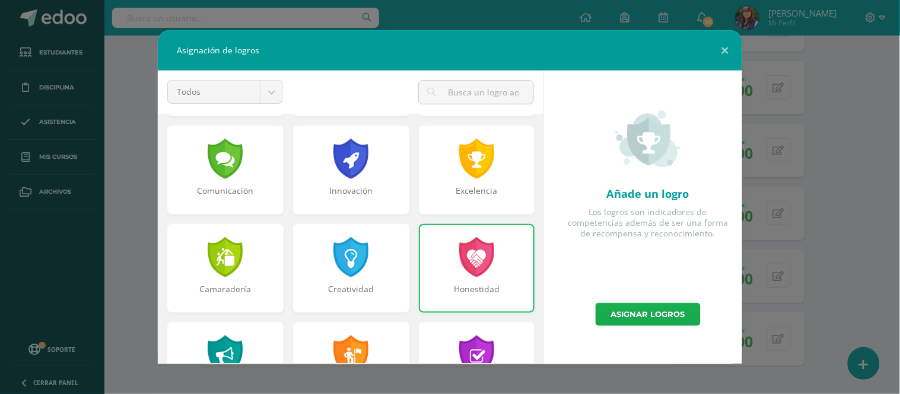
click at [616, 319] on link "Asignar logros" at bounding box center [648, 314] width 105 height 23
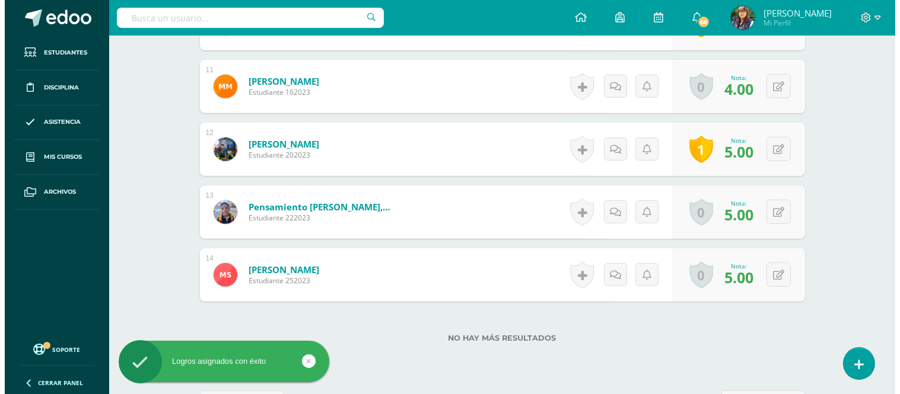
scroll to position [993, 0]
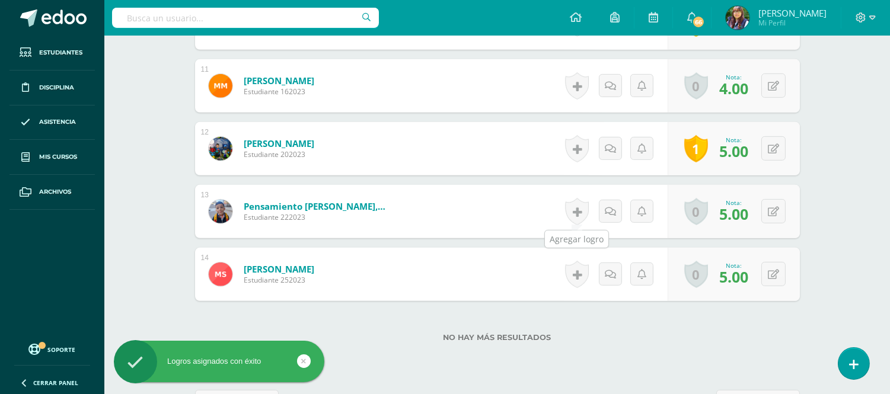
click at [584, 208] on link at bounding box center [577, 211] width 24 height 27
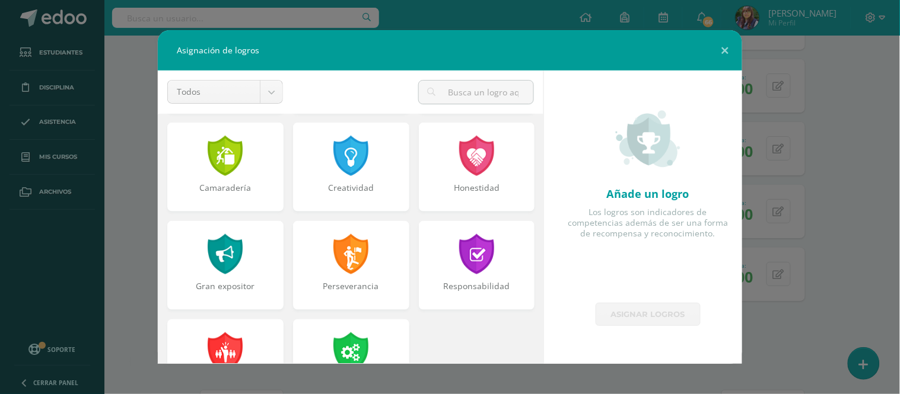
scroll to position [396, 0]
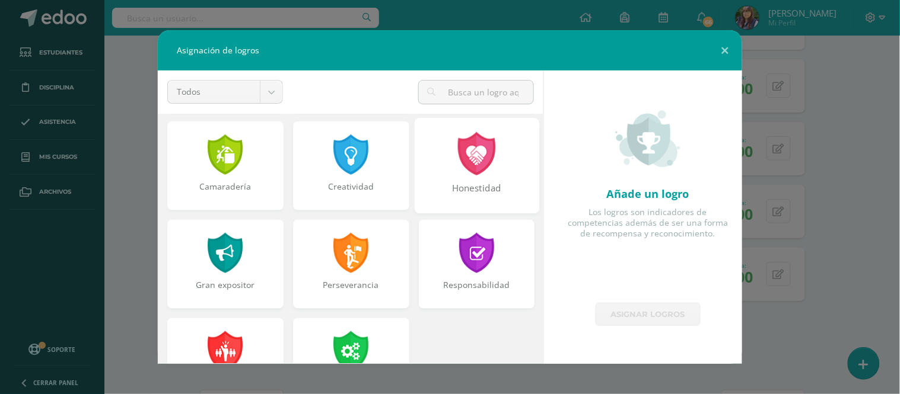
click at [467, 186] on div "Honestidad" at bounding box center [476, 195] width 122 height 26
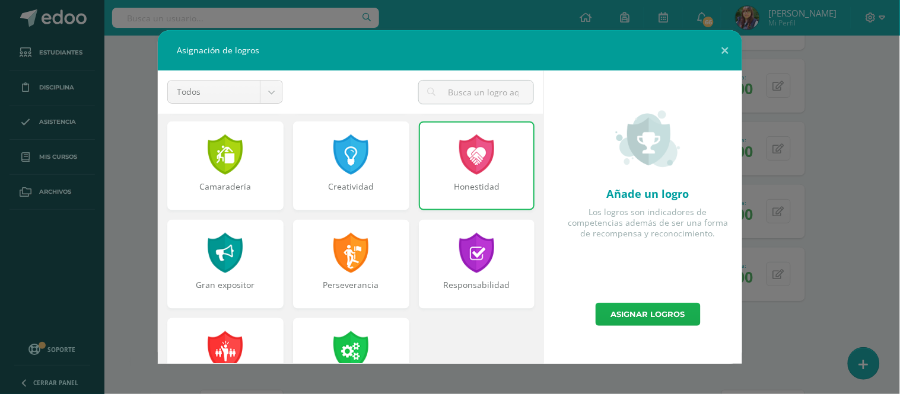
click at [619, 306] on link "Asignar logros" at bounding box center [648, 314] width 105 height 23
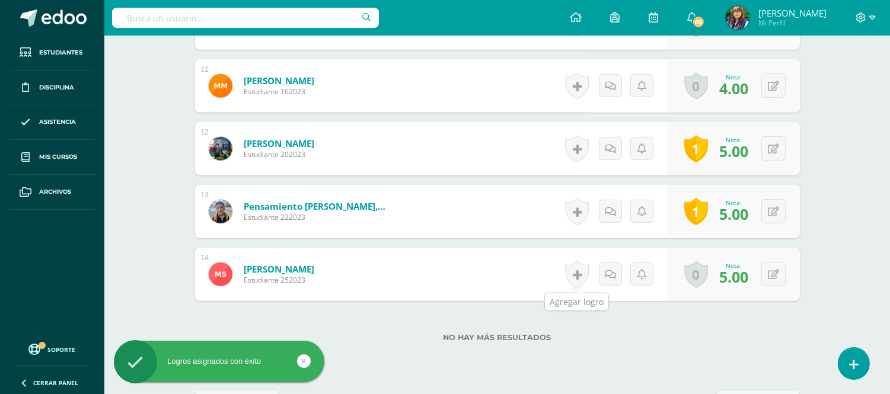
click at [577, 273] on link at bounding box center [577, 274] width 24 height 27
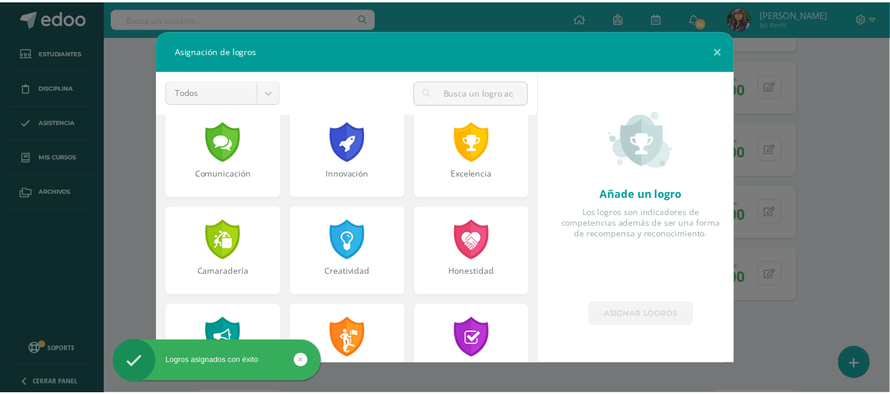
scroll to position [312, 0]
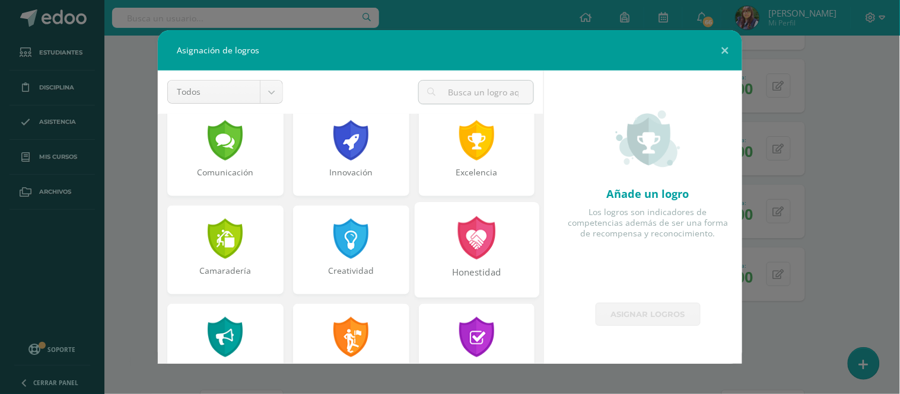
click at [509, 262] on div "Honestidad" at bounding box center [476, 250] width 125 height 96
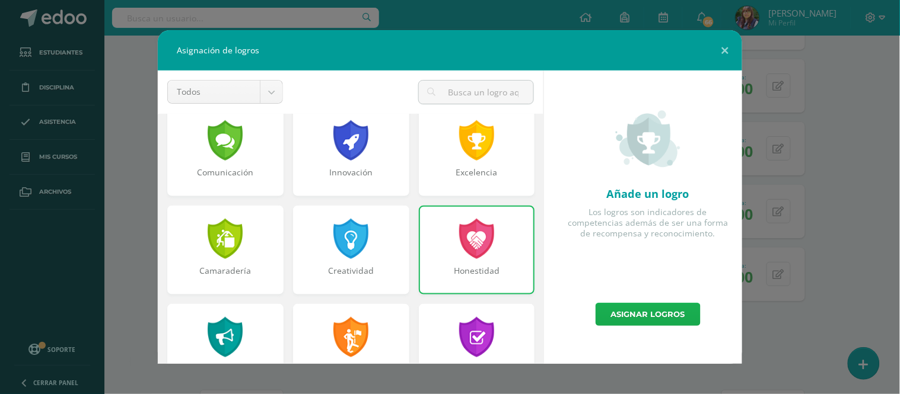
click at [603, 311] on link "Asignar logros" at bounding box center [648, 314] width 105 height 23
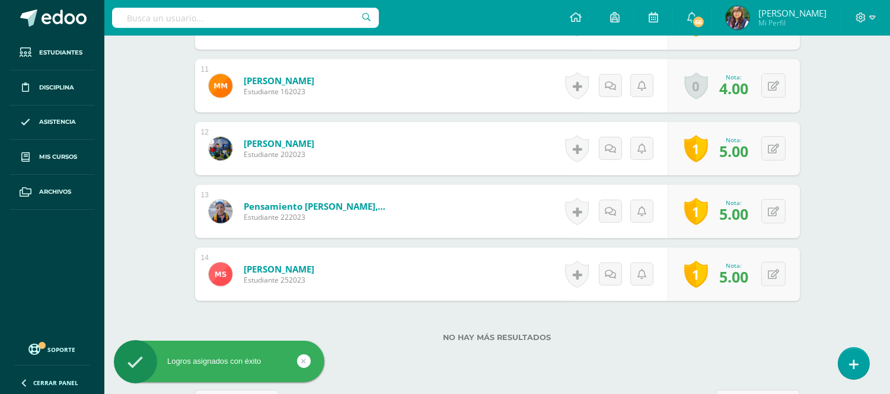
scroll to position [1035, 0]
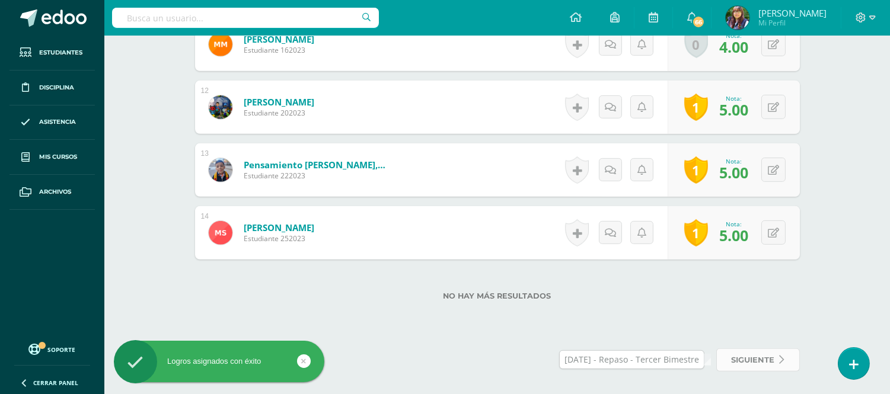
click at [743, 364] on span "siguiente" at bounding box center [753, 360] width 43 height 22
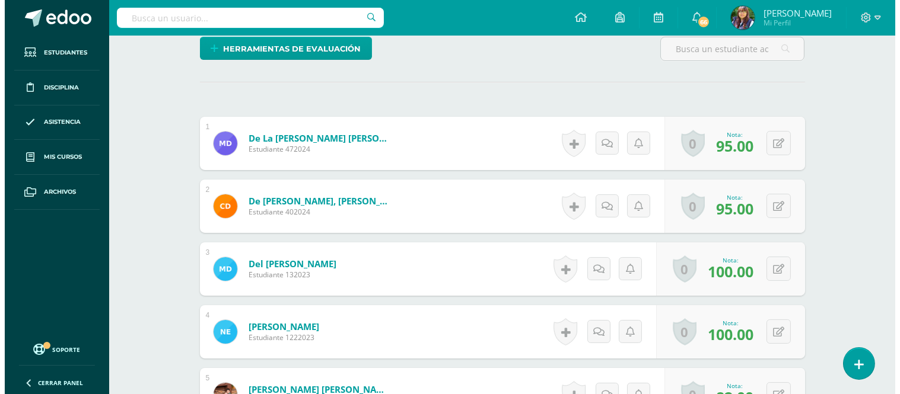
scroll to position [307, 0]
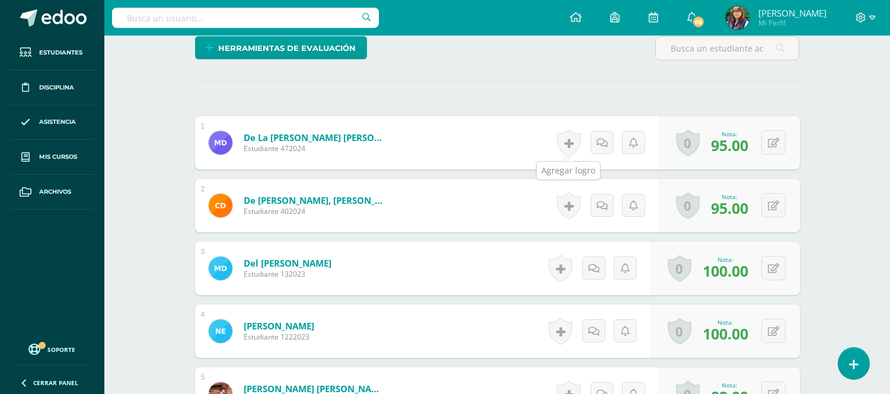
click at [573, 143] on link at bounding box center [569, 142] width 24 height 27
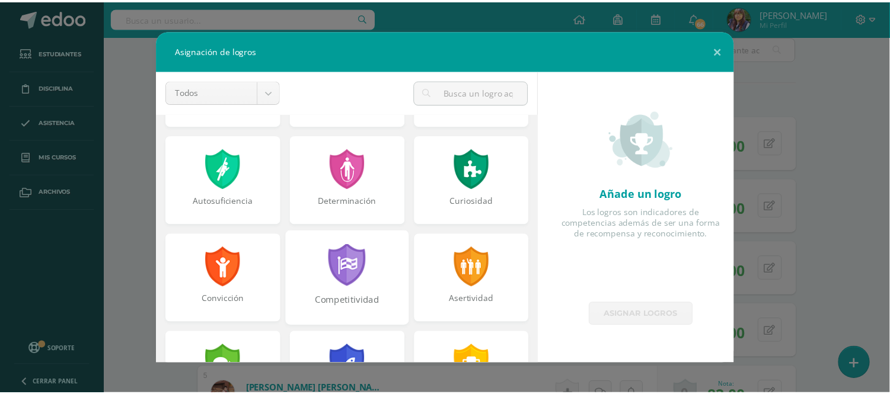
scroll to position [97, 0]
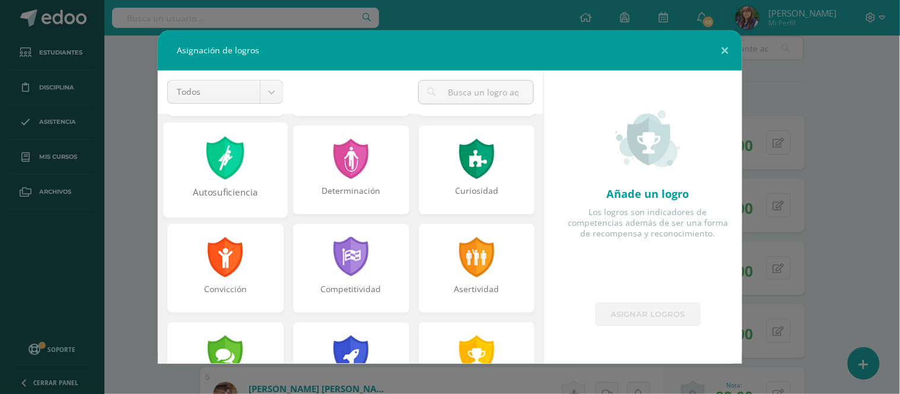
click at [244, 186] on div "Autosuficiencia" at bounding box center [225, 199] width 122 height 26
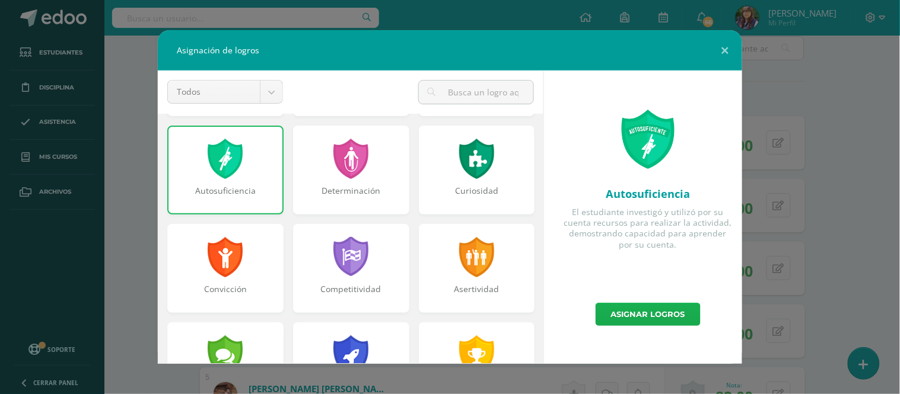
click at [624, 311] on link "Asignar logros" at bounding box center [648, 314] width 105 height 23
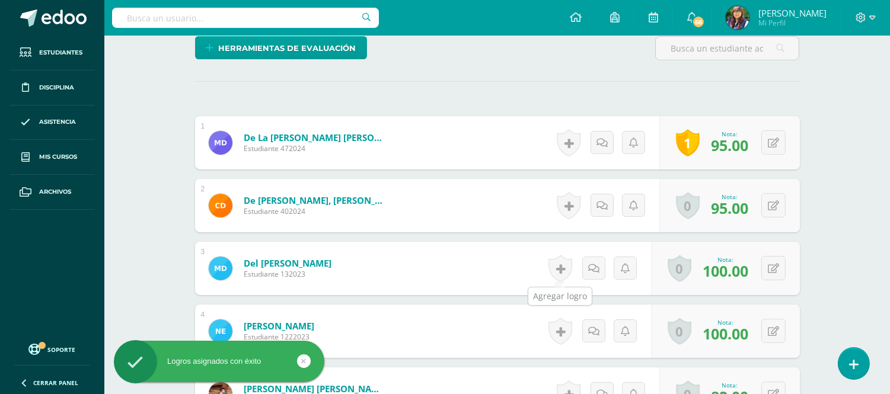
click at [556, 275] on link at bounding box center [561, 268] width 24 height 27
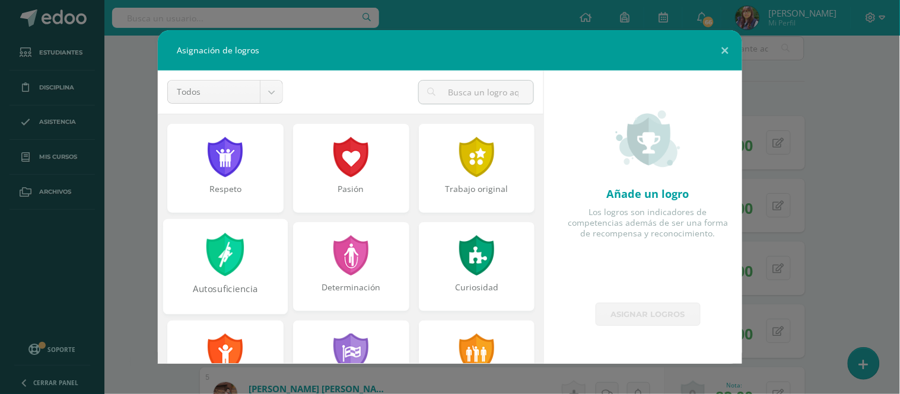
click at [238, 260] on div at bounding box center [225, 254] width 41 height 43
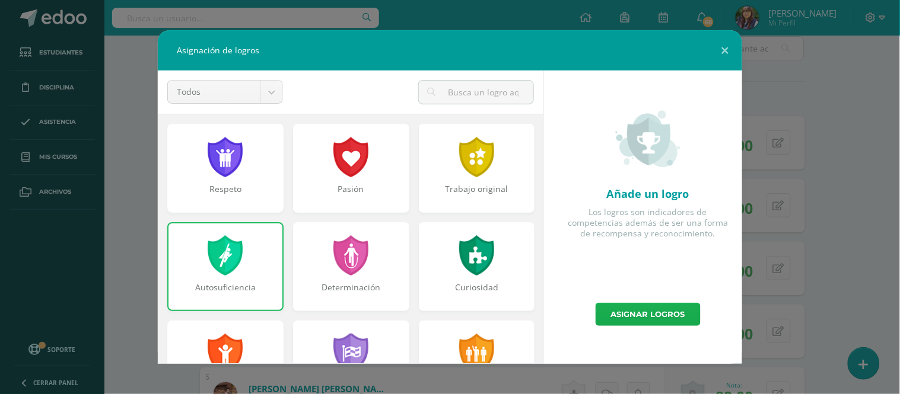
click at [623, 319] on link "Asignar logros" at bounding box center [648, 314] width 105 height 23
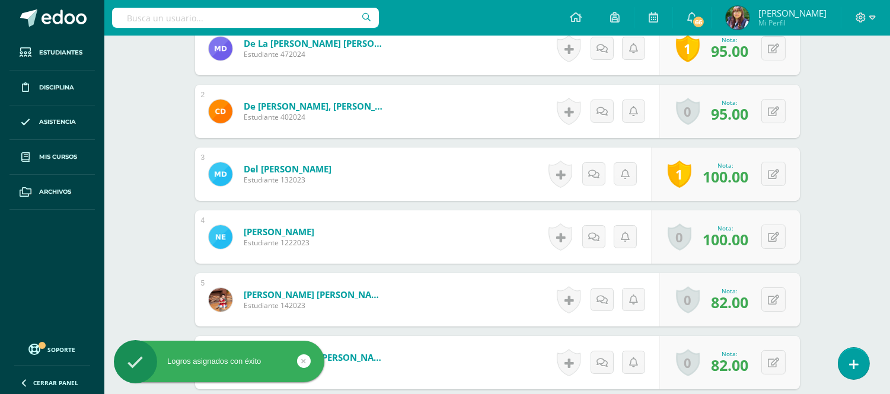
scroll to position [402, 0]
click at [556, 234] on link at bounding box center [561, 236] width 24 height 27
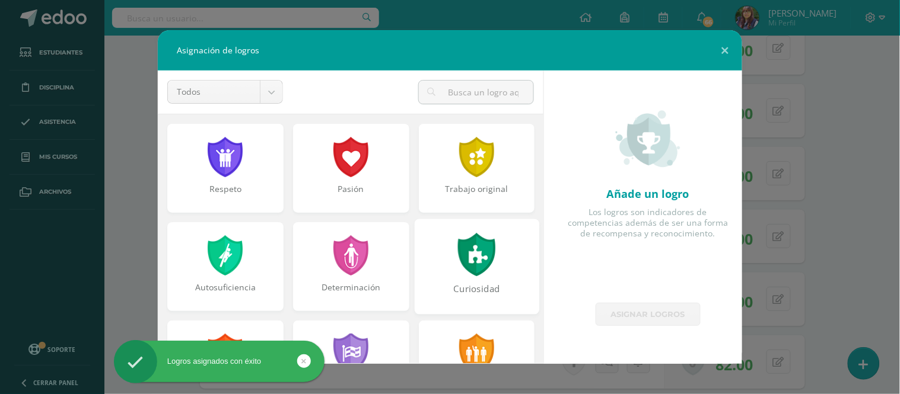
click at [234, 252] on div at bounding box center [225, 255] width 38 height 40
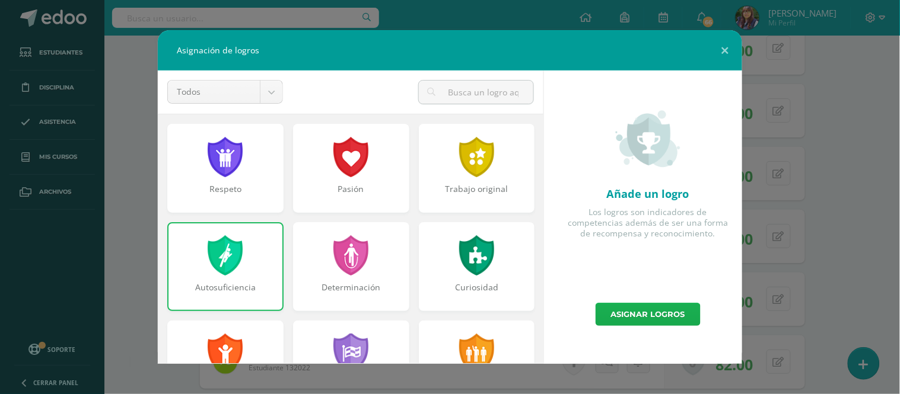
click at [616, 319] on link "Asignar logros" at bounding box center [648, 314] width 105 height 23
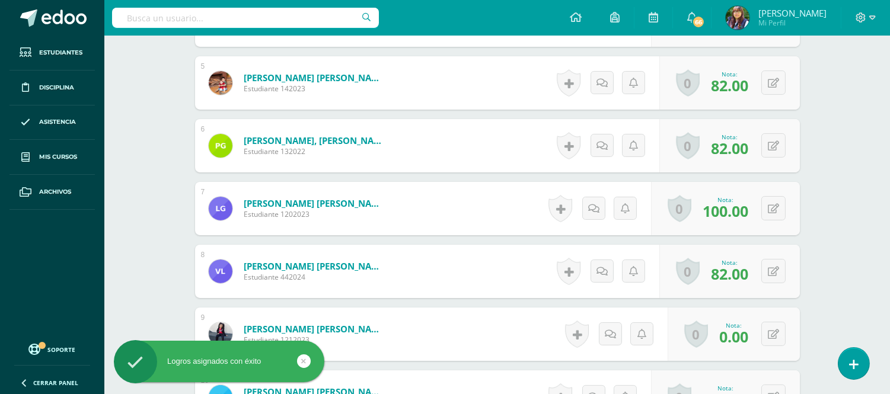
scroll to position [619, 0]
click at [560, 204] on link at bounding box center [561, 208] width 24 height 27
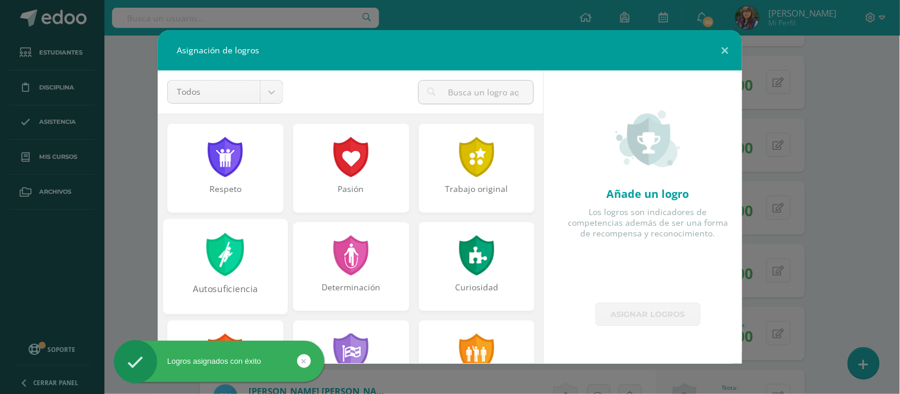
click at [260, 265] on div "Autosuficiencia" at bounding box center [225, 267] width 125 height 96
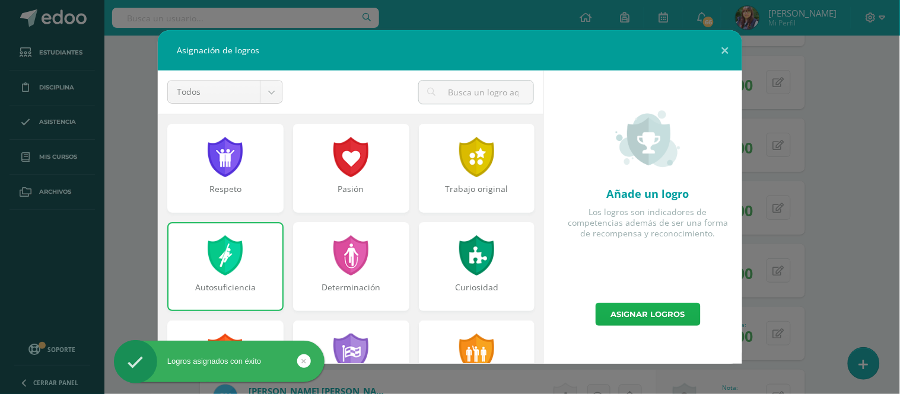
click at [600, 310] on link "Asignar logros" at bounding box center [648, 314] width 105 height 23
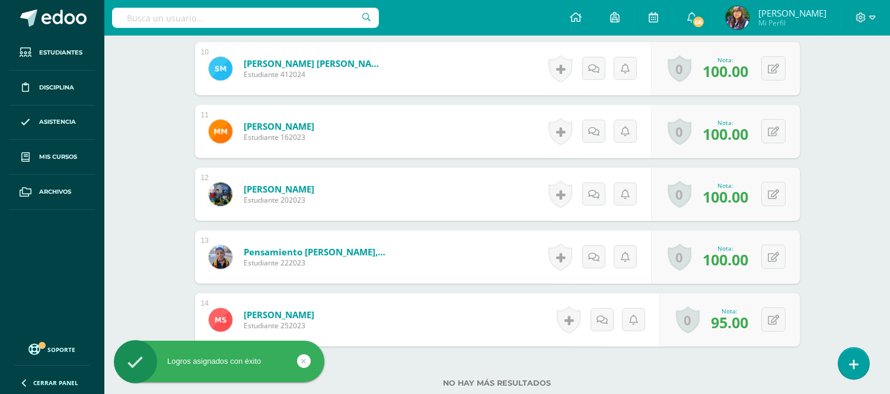
scroll to position [950, 0]
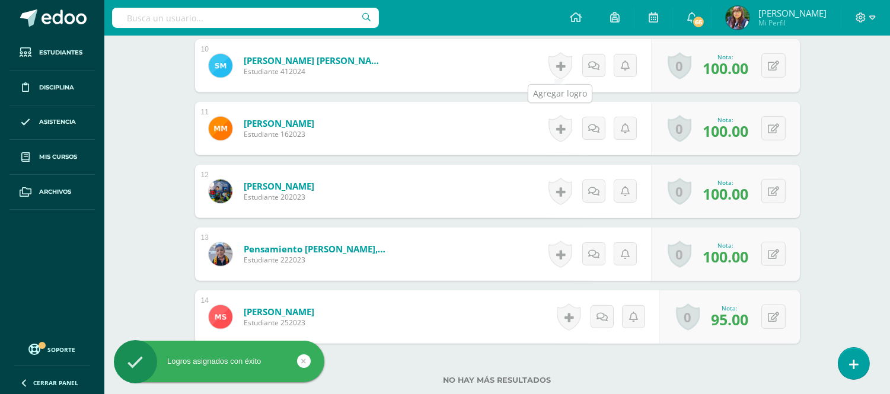
click at [556, 58] on link at bounding box center [561, 65] width 24 height 27
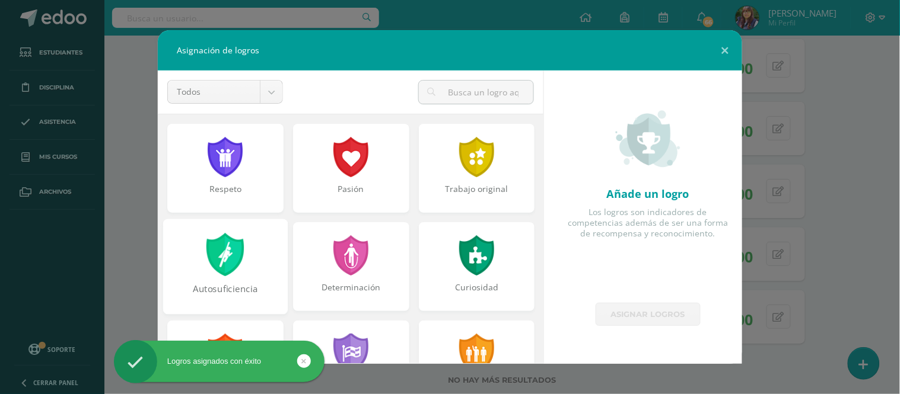
click at [251, 277] on div "Autosuficiencia" at bounding box center [225, 267] width 125 height 96
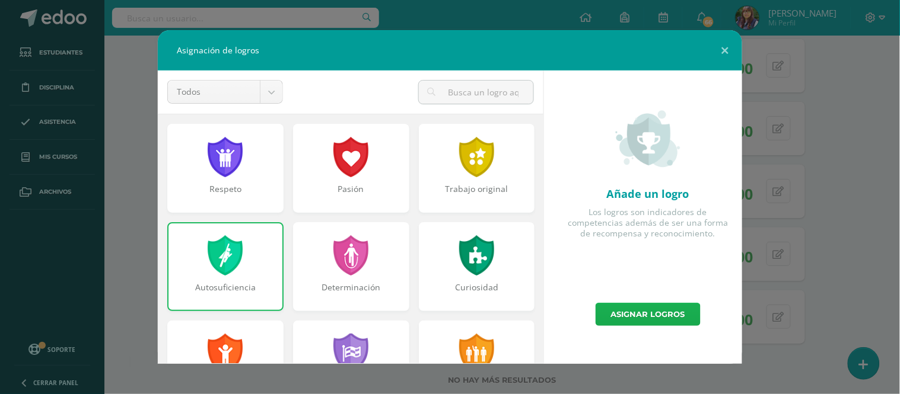
click at [612, 312] on link "Asignar logros" at bounding box center [648, 314] width 105 height 23
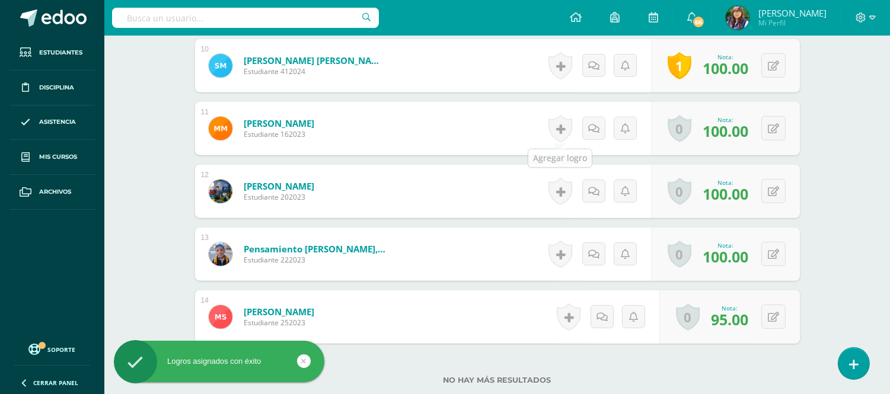
click at [556, 121] on link at bounding box center [561, 128] width 24 height 27
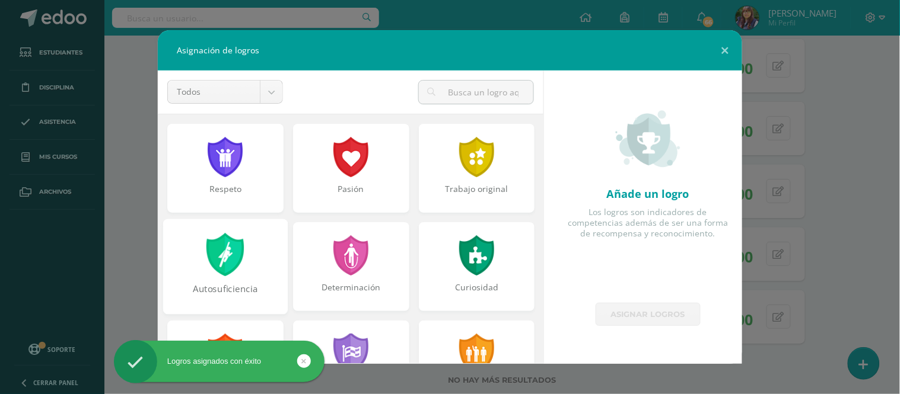
click at [257, 257] on div "Autosuficiencia" at bounding box center [225, 267] width 125 height 96
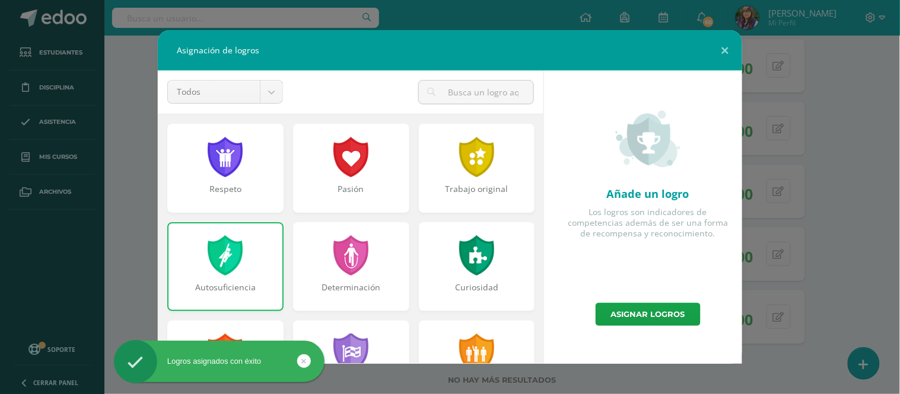
click at [596, 303] on div "Asignar logros" at bounding box center [647, 314] width 189 height 23
click at [603, 310] on link "Asignar logros" at bounding box center [648, 314] width 105 height 23
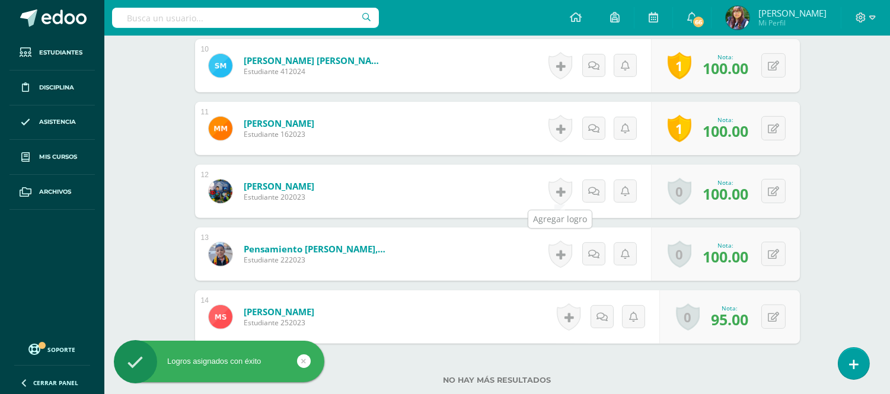
click at [549, 184] on link at bounding box center [561, 191] width 24 height 27
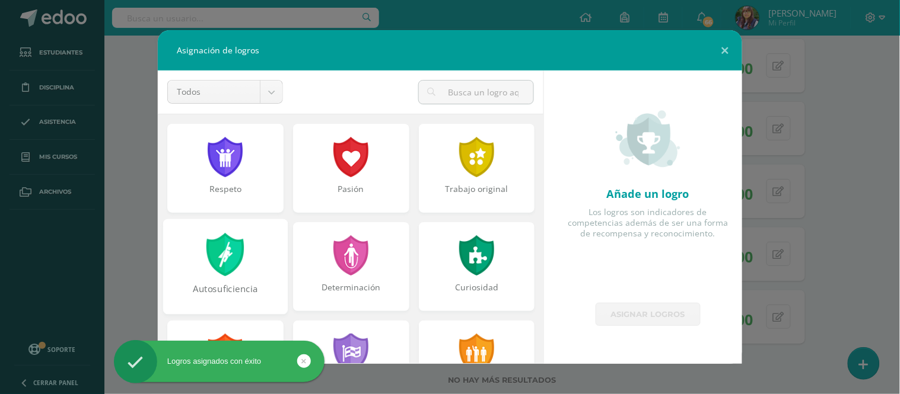
click at [230, 265] on div at bounding box center [225, 254] width 41 height 43
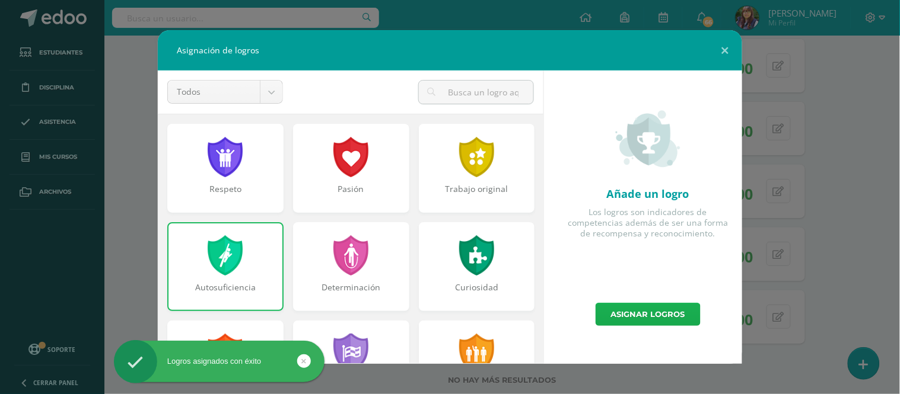
click at [626, 312] on link "Asignar logros" at bounding box center [648, 314] width 105 height 23
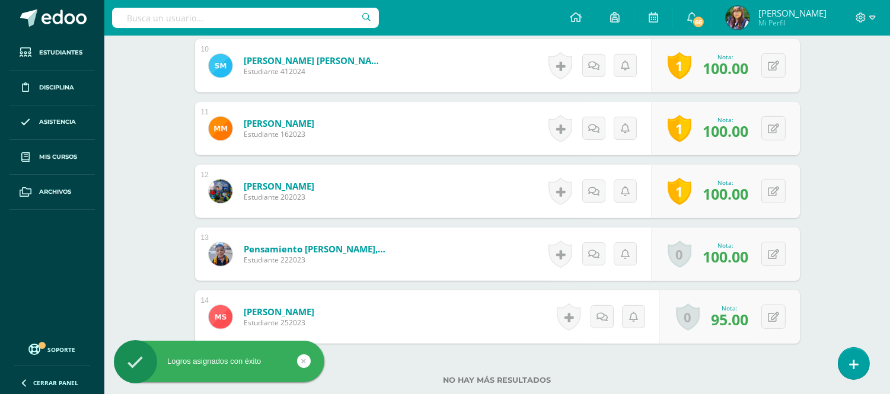
click at [554, 250] on link at bounding box center [561, 254] width 24 height 27
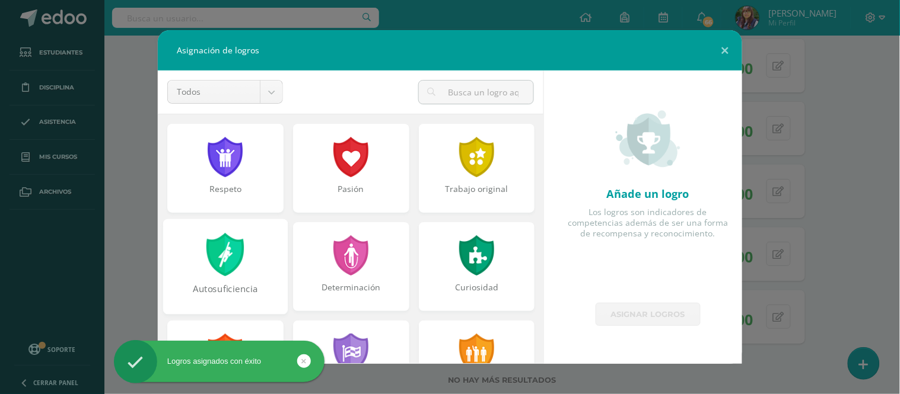
click at [271, 269] on div "Autosuficiencia" at bounding box center [225, 267] width 125 height 96
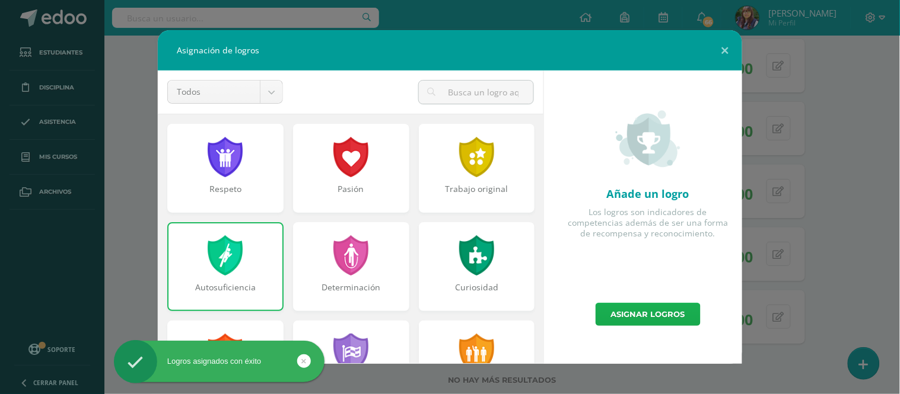
click at [603, 313] on link "Asignar logros" at bounding box center [648, 314] width 105 height 23
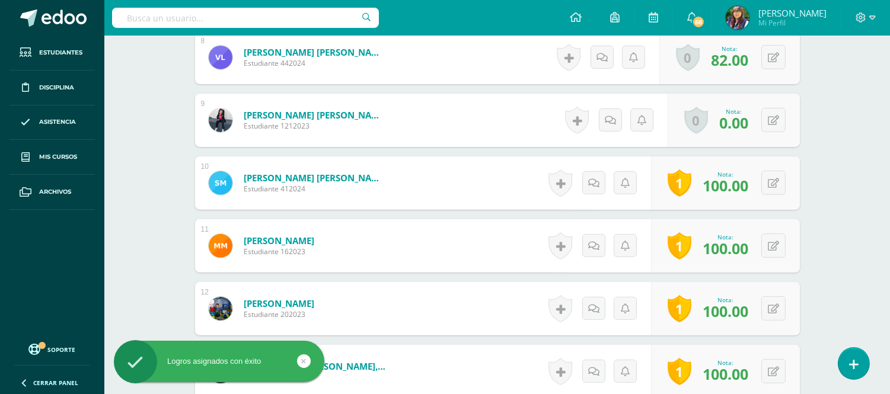
scroll to position [832, 0]
